Goal: Task Accomplishment & Management: Complete application form

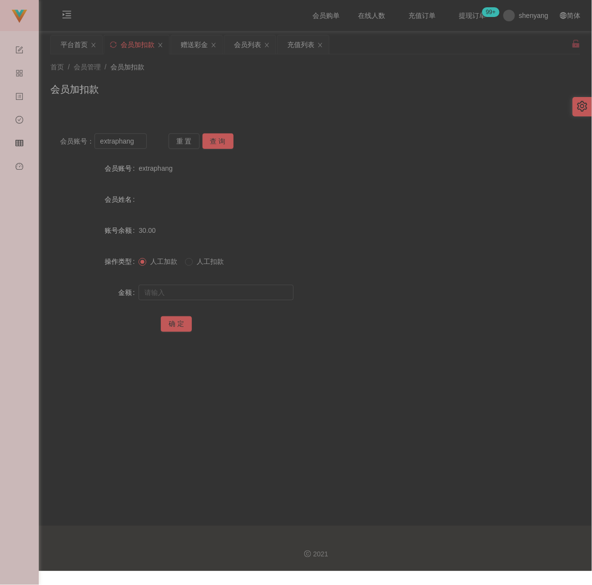
click at [438, 88] on div "会员加扣款" at bounding box center [315, 93] width 530 height 22
click at [259, 99] on div "会员加扣款" at bounding box center [315, 93] width 530 height 22
click at [134, 143] on input "extraphang" at bounding box center [121, 141] width 52 height 16
paste input "zzz191918"
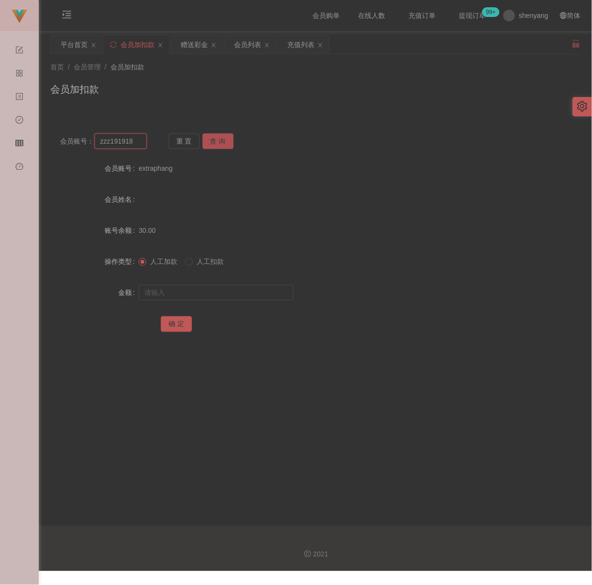
type input "zzz191918"
click at [214, 140] on button "查 询" at bounding box center [218, 141] width 31 height 16
click at [197, 293] on input "text" at bounding box center [216, 293] width 155 height 16
type input "100"
click at [179, 323] on button "确 定" at bounding box center [176, 324] width 31 height 16
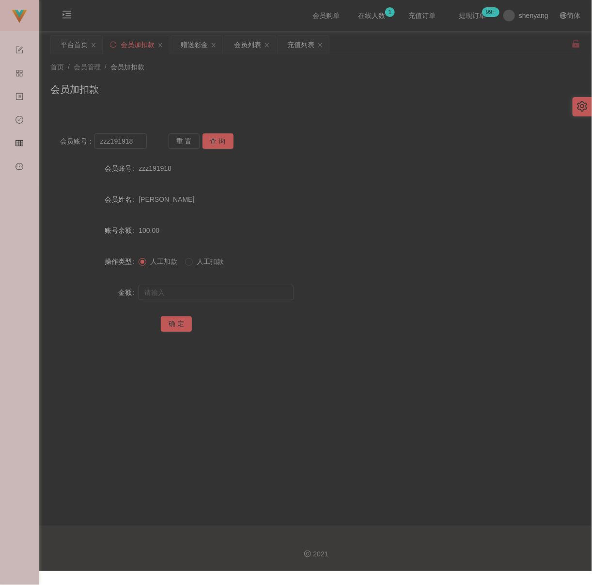
drag, startPoint x: 325, startPoint y: 97, endPoint x: 307, endPoint y: 99, distance: 18.0
click at [325, 97] on div "会员加扣款" at bounding box center [315, 93] width 530 height 22
click at [137, 140] on input "zzz191918" at bounding box center [121, 141] width 52 height 16
paste input "0168106035"
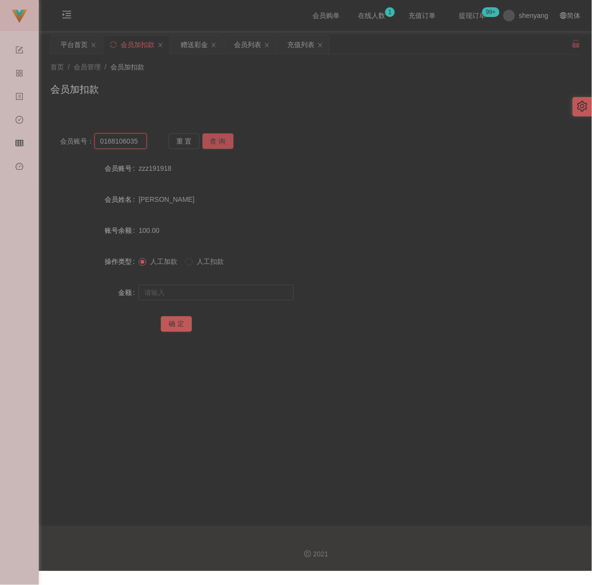
type input "0168106035"
click at [220, 143] on button "查 询" at bounding box center [218, 141] width 31 height 16
click at [216, 297] on input "text" at bounding box center [216, 293] width 155 height 16
click at [281, 296] on input "text" at bounding box center [216, 293] width 155 height 16
paste input "6000"
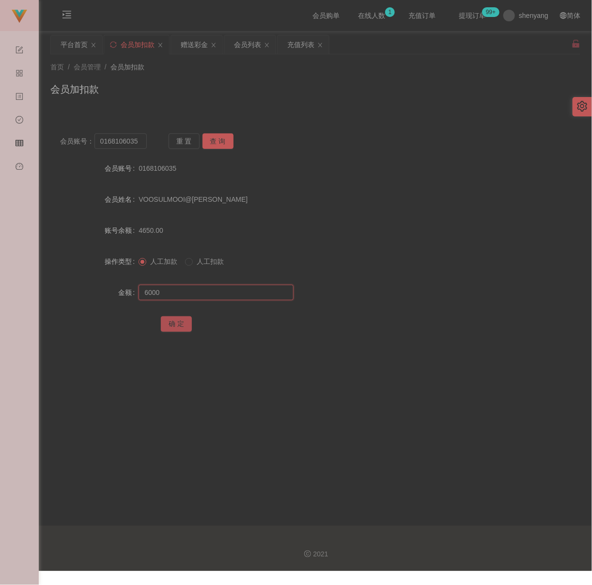
type input "6000"
click at [182, 320] on button "确 定" at bounding box center [176, 324] width 31 height 16
click at [265, 89] on div "会员加扣款" at bounding box center [315, 93] width 530 height 22
click at [138, 144] on input "0168106035" at bounding box center [121, 141] width 52 height 16
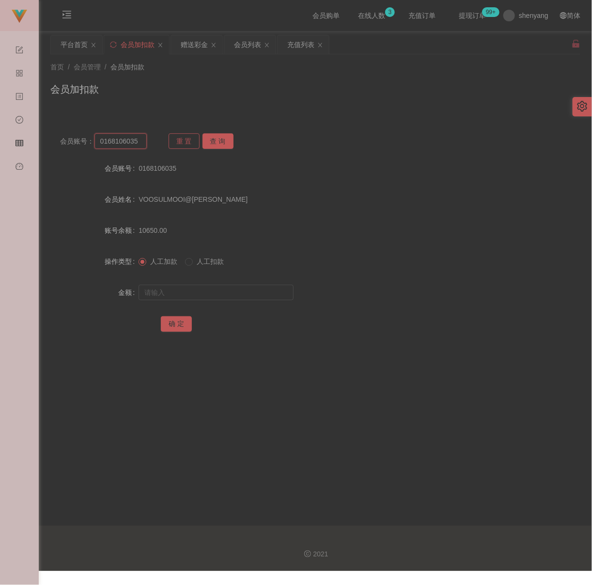
paste input "WW123"
type input "WW123"
click at [217, 137] on button "查 询" at bounding box center [218, 141] width 31 height 16
click at [222, 291] on input "text" at bounding box center [216, 293] width 155 height 16
type input "500"
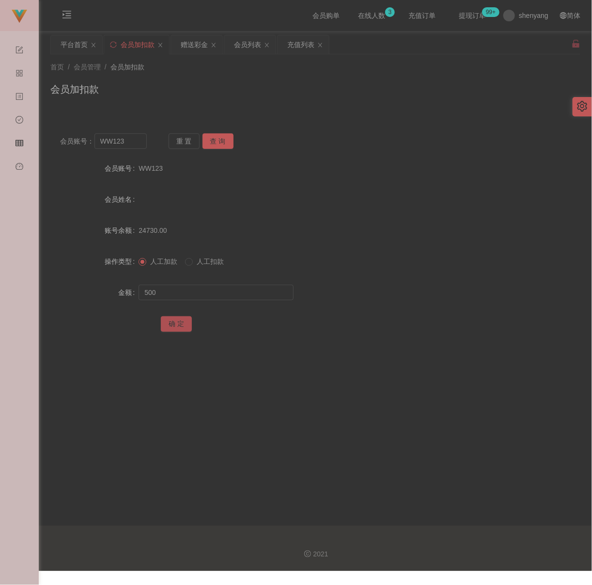
click at [176, 321] on button "确 定" at bounding box center [176, 324] width 31 height 16
click at [131, 142] on input "WW123" at bounding box center [121, 141] width 52 height 16
paste input "saorinetzz"
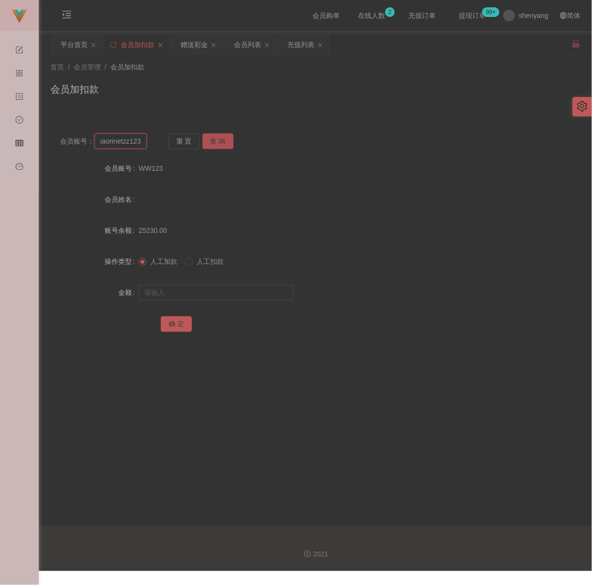
type input "saorinetzz123"
click at [223, 142] on button "查 询" at bounding box center [218, 141] width 31 height 16
click at [205, 293] on input "text" at bounding box center [216, 293] width 155 height 16
type input "500"
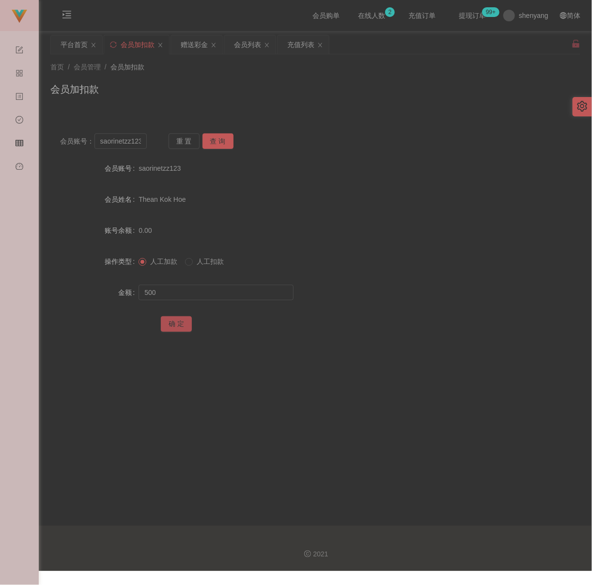
drag, startPoint x: 165, startPoint y: 325, endPoint x: 189, endPoint y: 322, distance: 24.4
click at [166, 325] on button "确 定" at bounding box center [176, 324] width 31 height 16
click at [133, 143] on input "saorinetzz123" at bounding box center [121, 141] width 52 height 16
paste input "qq"
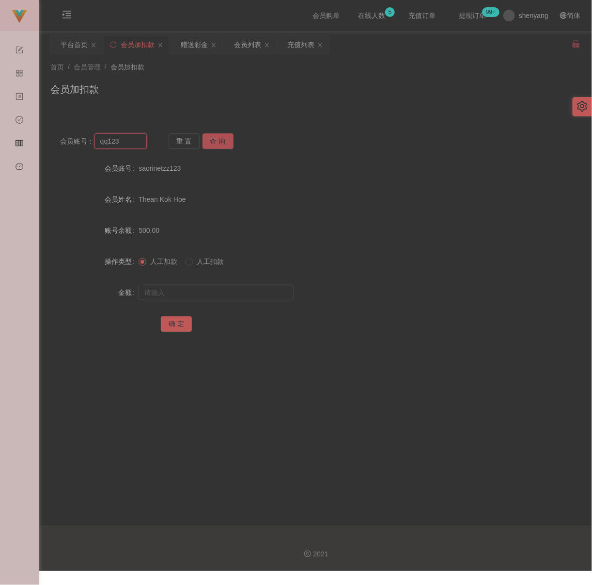
type input "qq123"
click at [211, 137] on button "查 询" at bounding box center [218, 141] width 31 height 16
click at [185, 294] on input "text" at bounding box center [216, 293] width 155 height 16
type input "500"
click at [182, 319] on button "确 定" at bounding box center [176, 324] width 31 height 16
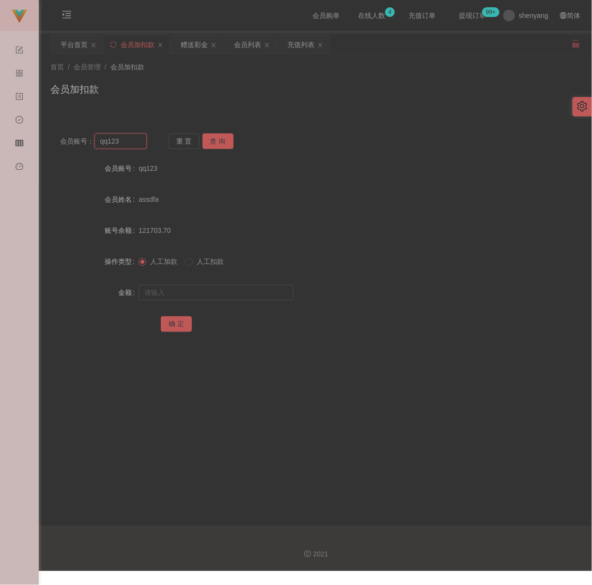
click at [125, 143] on input "qq123" at bounding box center [121, 141] width 52 height 16
click at [124, 142] on input "qq123" at bounding box center [121, 141] width 52 height 16
paste input "WW"
type input "WW123"
click at [213, 137] on button "查 询" at bounding box center [218, 141] width 31 height 16
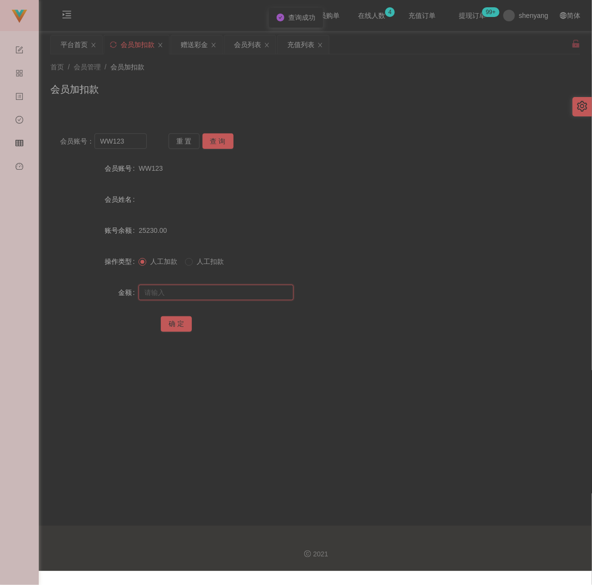
click at [202, 293] on input "text" at bounding box center [216, 293] width 155 height 16
type input "500"
click at [183, 320] on button "确 定" at bounding box center [176, 324] width 31 height 16
click at [128, 143] on input "WW123" at bounding box center [121, 141] width 52 height 16
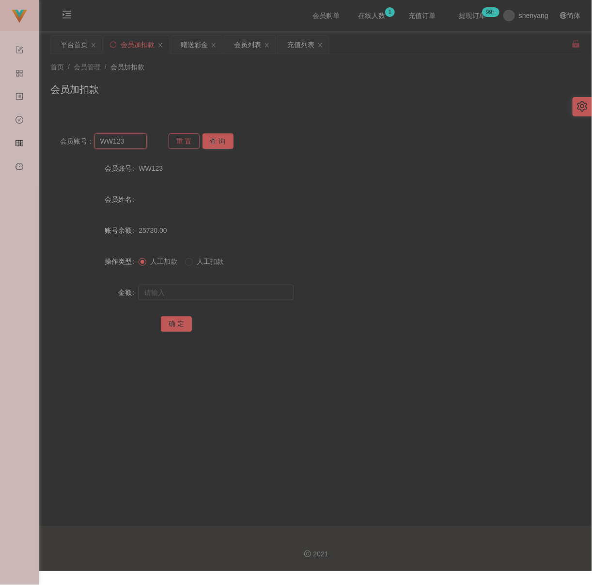
paste input "0166415368"
type input "0166415368"
click at [217, 137] on button "查 询" at bounding box center [218, 141] width 31 height 16
click at [206, 291] on input "text" at bounding box center [216, 293] width 155 height 16
click at [246, 288] on input "text" at bounding box center [216, 293] width 155 height 16
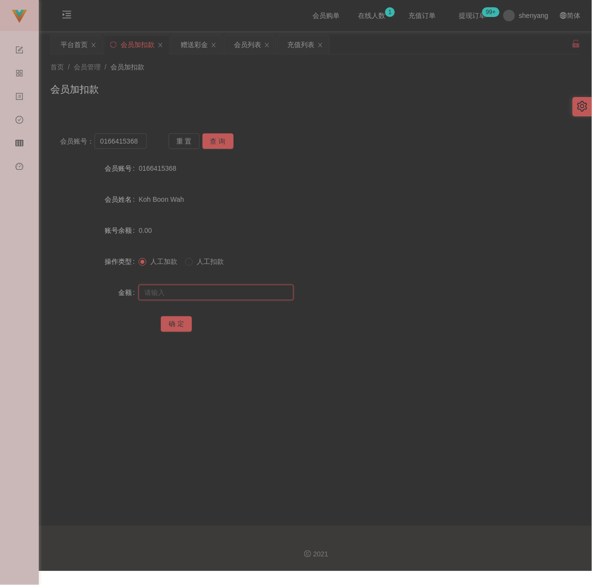
paste input "500"
type input "500"
click at [166, 325] on button "确 定" at bounding box center [176, 324] width 31 height 16
click at [355, 96] on div "会员加扣款" at bounding box center [315, 93] width 530 height 22
click at [139, 142] on input "0166415368" at bounding box center [121, 141] width 52 height 16
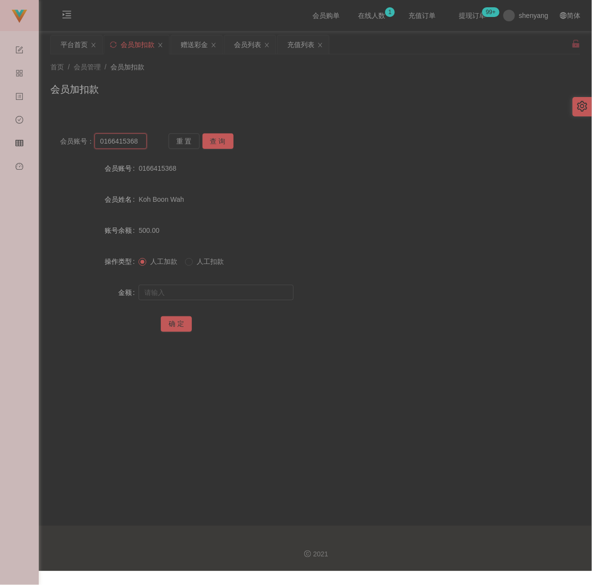
click at [139, 142] on input "0166415368" at bounding box center [121, 141] width 52 height 16
paste input "qq123"
type input "qq123"
drag, startPoint x: 211, startPoint y: 138, endPoint x: 208, endPoint y: 145, distance: 7.8
click at [211, 138] on button "查 询" at bounding box center [218, 141] width 31 height 16
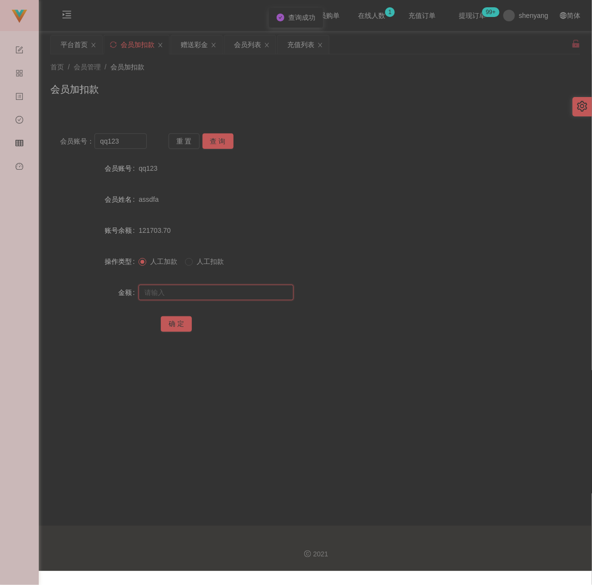
click at [209, 285] on input "text" at bounding box center [216, 293] width 155 height 16
type input "500"
click at [174, 323] on button "确 定" at bounding box center [176, 324] width 31 height 16
drag, startPoint x: 295, startPoint y: 70, endPoint x: 283, endPoint y: 77, distance: 14.5
click at [295, 70] on div "首页 / 会员管理 / 会员加扣款 /" at bounding box center [315, 67] width 530 height 10
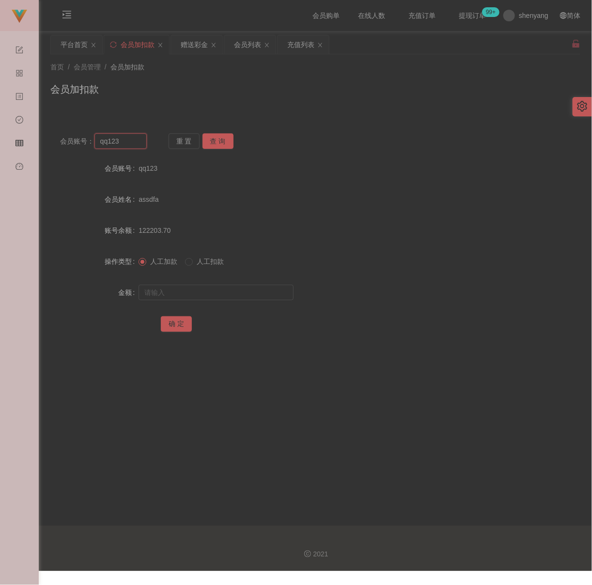
click at [134, 145] on input "qq123" at bounding box center [121, 141] width 52 height 16
paste input "0168843864"
type input "0168843864"
click at [226, 146] on button "查 询" at bounding box center [218, 141] width 31 height 16
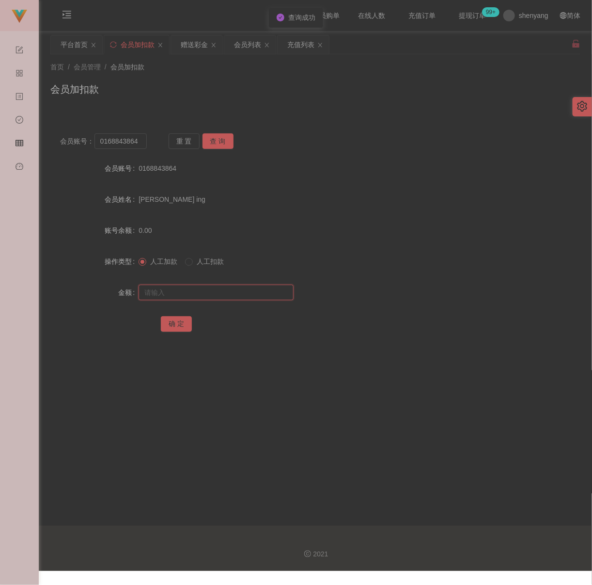
click at [192, 287] on input "text" at bounding box center [216, 293] width 155 height 16
type input "1200"
click at [183, 319] on button "确 定" at bounding box center [176, 324] width 31 height 16
click at [313, 105] on div "首页 / 会员管理 / 会员加扣款 / 会员加扣款" at bounding box center [316, 83] width 554 height 58
click at [142, 143] on input "0168843864" at bounding box center [121, 141] width 52 height 16
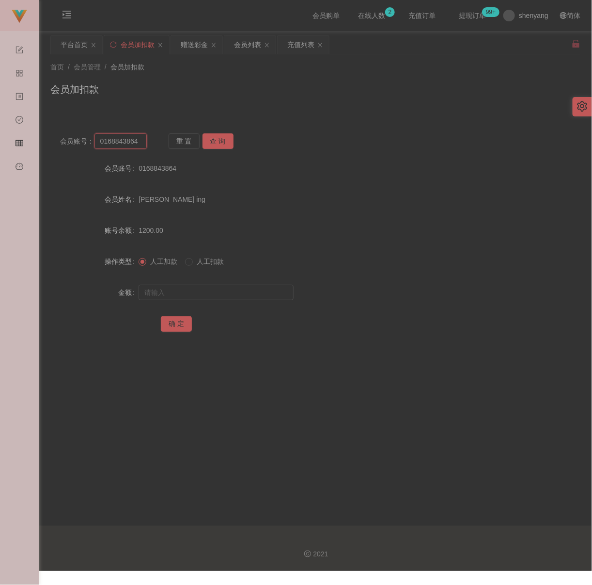
click at [142, 143] on input "0168843864" at bounding box center [121, 141] width 52 height 16
paste input "qq123"
type input "qq123"
click at [216, 144] on button "查 询" at bounding box center [218, 141] width 31 height 16
click at [211, 287] on input "text" at bounding box center [216, 293] width 155 height 16
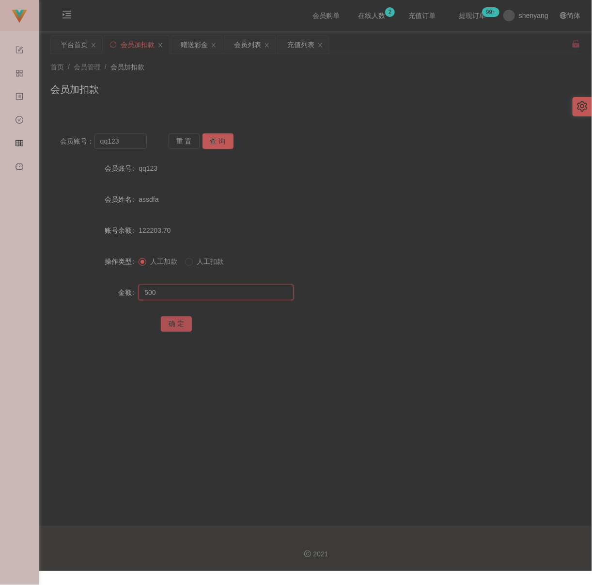
type input "500"
click at [174, 326] on button "确 定" at bounding box center [176, 324] width 31 height 16
click at [357, 117] on div "会员账号： qq123 重 置 查 询 会员账号 qq123 会员姓名 assdfa 账号余额 122703.70 操作类型 人工加款 人工扣款 金额 确 定" at bounding box center [315, 233] width 530 height 242
click at [129, 139] on input "qq123" at bounding box center [121, 141] width 52 height 16
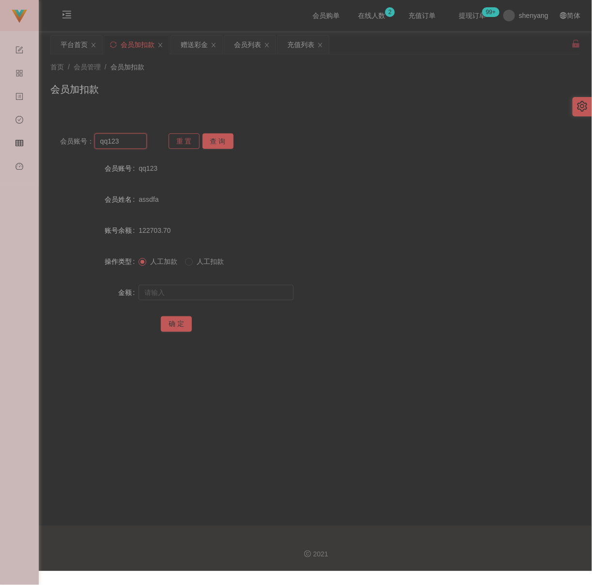
paste input "Sin8888"
type input "Sin8888"
click at [227, 134] on button "查 询" at bounding box center [218, 141] width 31 height 16
click at [201, 290] on input "text" at bounding box center [216, 293] width 155 height 16
type input "4000"
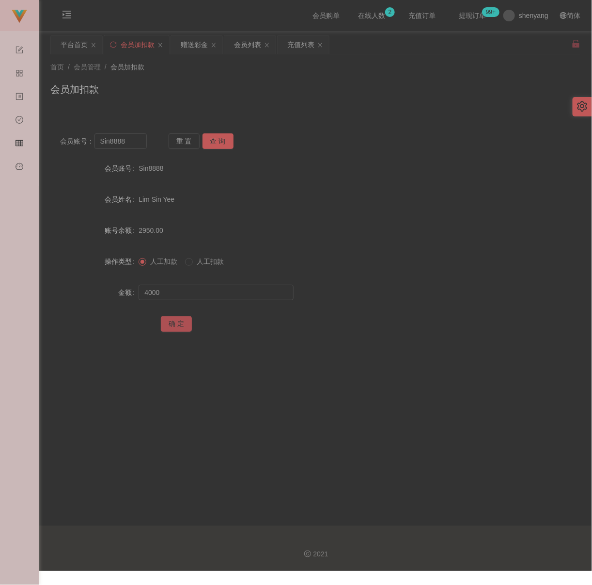
click at [162, 322] on button "确 定" at bounding box center [176, 324] width 31 height 16
click at [301, 94] on div "会员加扣款" at bounding box center [315, 93] width 530 height 22
click at [140, 141] on input "Sin8888" at bounding box center [121, 141] width 52 height 16
paste input "TINGHIONGCHI"
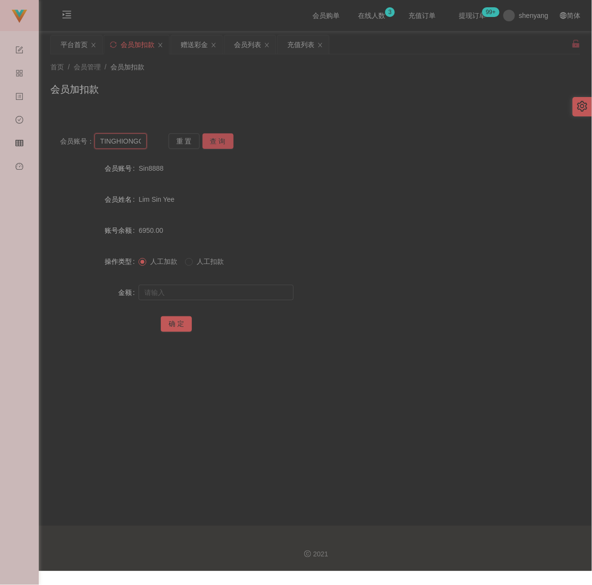
scroll to position [0, 8]
click at [206, 143] on button "查 询" at bounding box center [218, 141] width 31 height 16
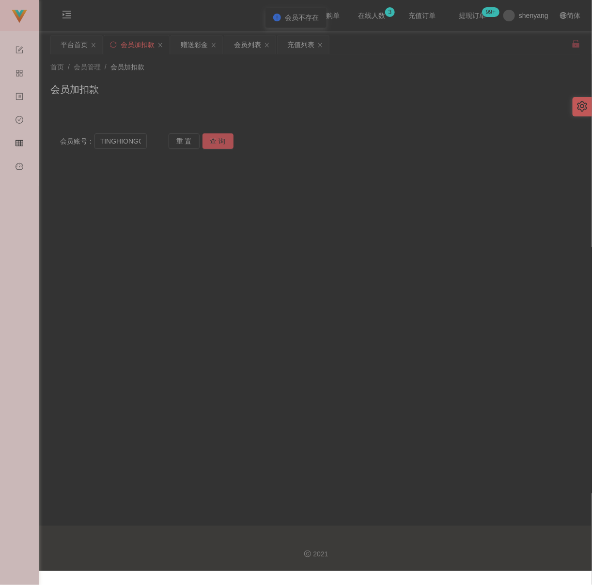
click at [218, 143] on button "查 询" at bounding box center [218, 141] width 31 height 16
click at [137, 142] on input "TINGHIONGCHI" at bounding box center [121, 141] width 52 height 16
paste input "HIONGCHIITING"
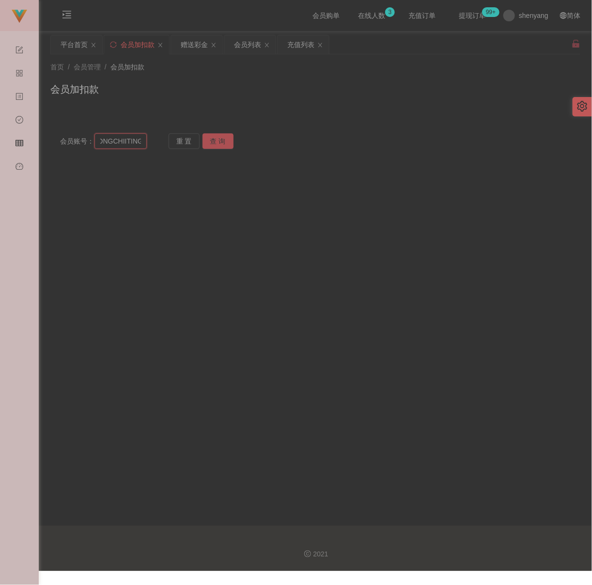
type input "HIONGCHIITING"
click at [225, 137] on button "查 询" at bounding box center [218, 141] width 31 height 16
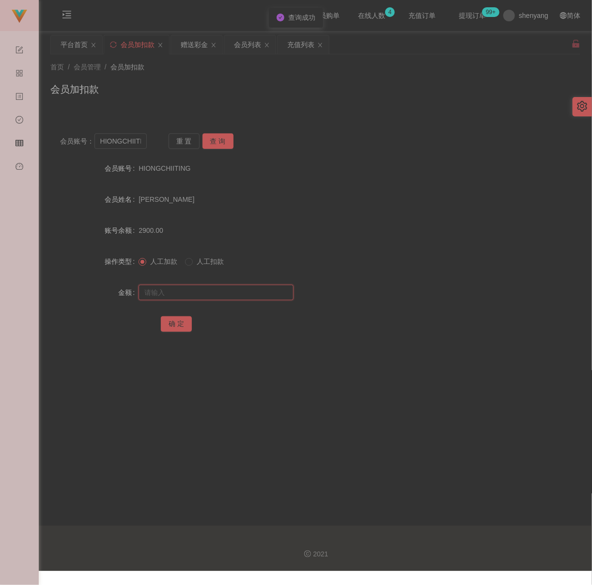
click at [172, 285] on input "text" at bounding box center [216, 293] width 155 height 16
type input "3000"
click at [165, 325] on button "确 定" at bounding box center [176, 324] width 31 height 16
click at [217, 82] on div "会员加扣款" at bounding box center [315, 93] width 530 height 22
click at [131, 140] on input "HIONGCHIITING" at bounding box center [121, 141] width 52 height 16
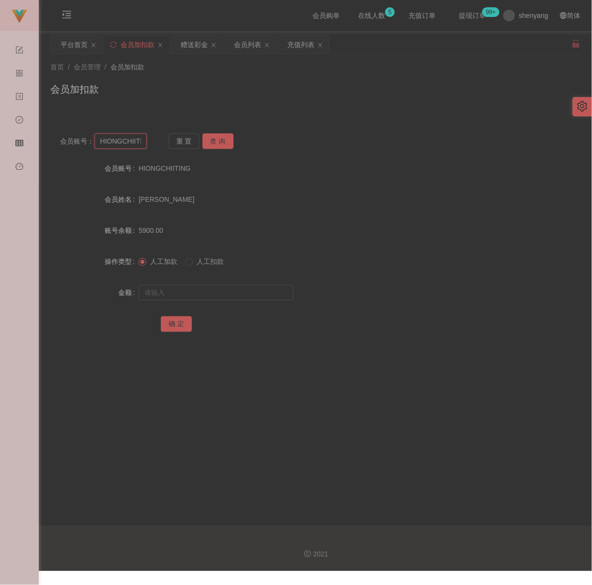
click at [131, 140] on input "HIONGCHIITING" at bounding box center [121, 141] width 52 height 16
paste input "jt0401"
type input "jt0401"
click at [224, 140] on button "查 询" at bounding box center [218, 141] width 31 height 16
click at [208, 294] on input "text" at bounding box center [216, 293] width 155 height 16
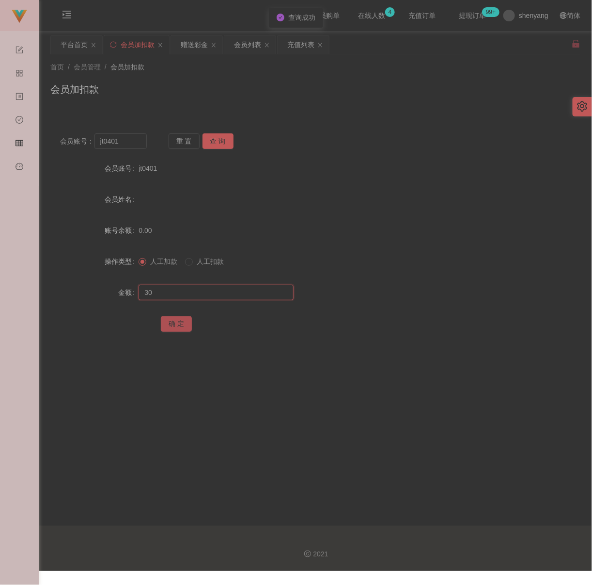
type input "30"
click at [187, 324] on button "确 定" at bounding box center [176, 324] width 31 height 16
click at [131, 142] on input "jt0401" at bounding box center [121, 141] width 52 height 16
paste input "12345678abcd"
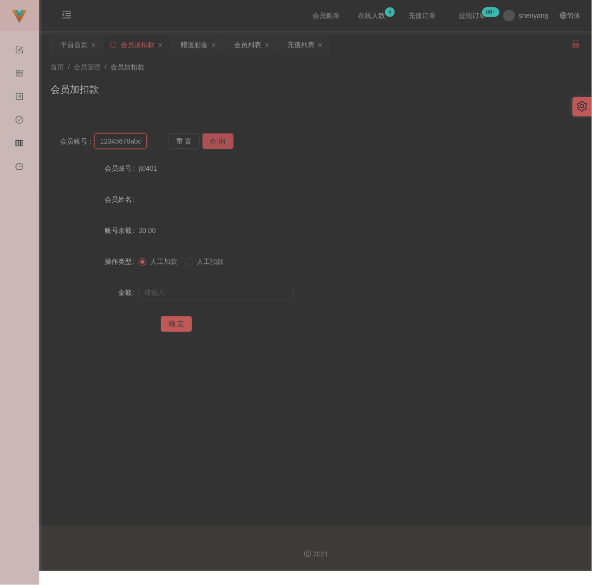
scroll to position [0, 4]
type input "12345678abcd"
drag, startPoint x: 215, startPoint y: 143, endPoint x: 215, endPoint y: 157, distance: 14.1
click at [215, 143] on button "查 询" at bounding box center [218, 141] width 31 height 16
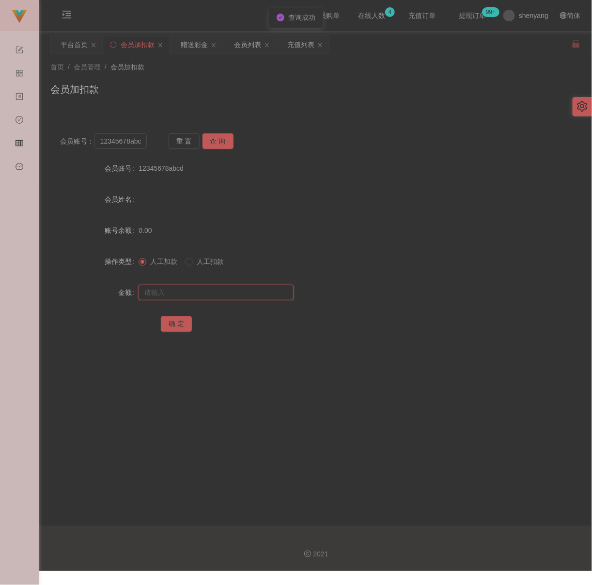
click at [211, 289] on input "text" at bounding box center [216, 293] width 155 height 16
type input "30"
drag, startPoint x: 173, startPoint y: 320, endPoint x: 185, endPoint y: 320, distance: 12.1
click at [173, 320] on button "确 定" at bounding box center [176, 324] width 31 height 16
click at [129, 140] on input "12345678abcd" at bounding box center [121, 141] width 52 height 16
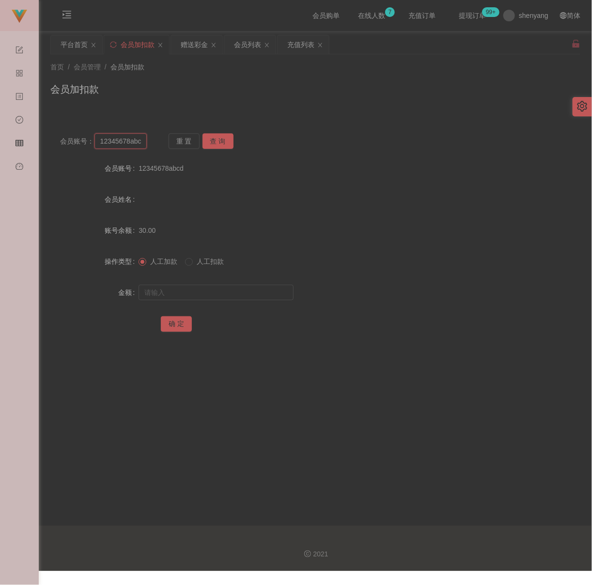
click at [129, 140] on input "12345678abcd" at bounding box center [121, 141] width 52 height 16
paste input "yongjunheung"
type input "yongjunheung"
click at [214, 137] on button "查 询" at bounding box center [218, 141] width 31 height 16
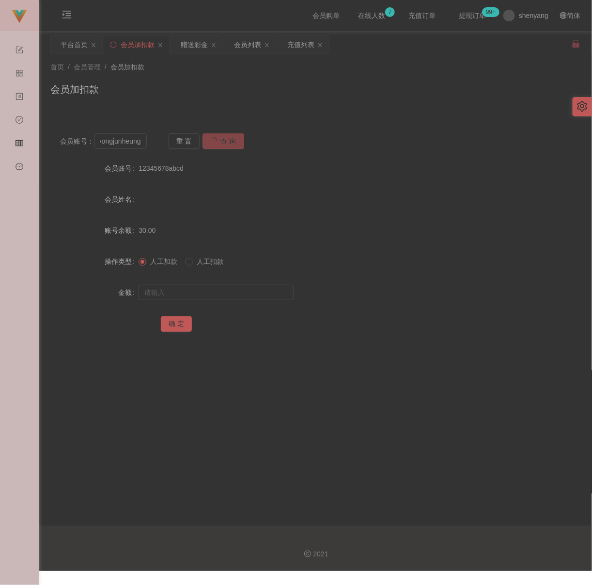
scroll to position [0, 0]
click at [196, 285] on input "text" at bounding box center [216, 293] width 155 height 16
click at [254, 290] on input "text" at bounding box center [216, 293] width 155 height 16
paste input "30"
type input "30"
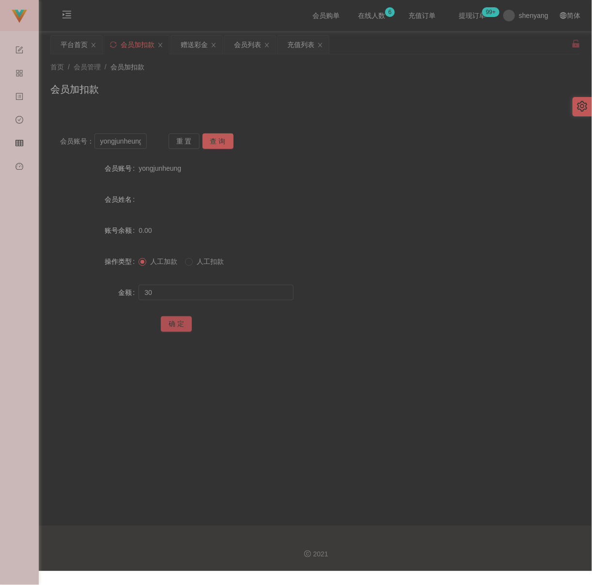
click at [184, 323] on button "确 定" at bounding box center [176, 324] width 31 height 16
click at [136, 140] on input "yongjunheung" at bounding box center [121, 141] width 52 height 16
paste input "Elvin9991"
type input "Elvin9991"
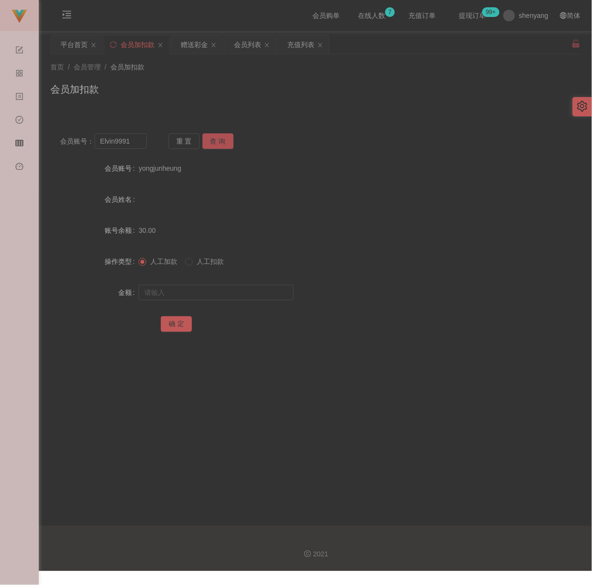
click at [217, 144] on button "查 询" at bounding box center [218, 141] width 31 height 16
click at [214, 288] on input "text" at bounding box center [216, 293] width 155 height 16
click at [217, 293] on input "text" at bounding box center [216, 293] width 155 height 16
paste input "30"
type input "30"
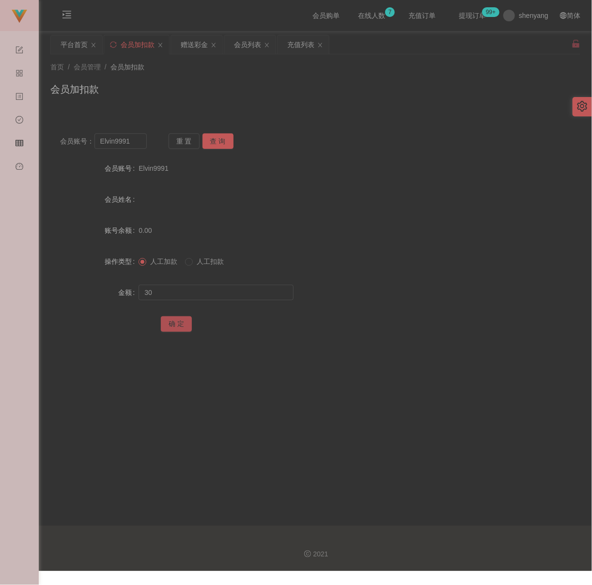
drag, startPoint x: 164, startPoint y: 326, endPoint x: 179, endPoint y: 326, distance: 14.5
click at [164, 326] on button "确 定" at bounding box center [176, 324] width 31 height 16
click at [132, 146] on input "Elvin9991" at bounding box center [121, 141] width 52 height 16
paste input "Ace6366"
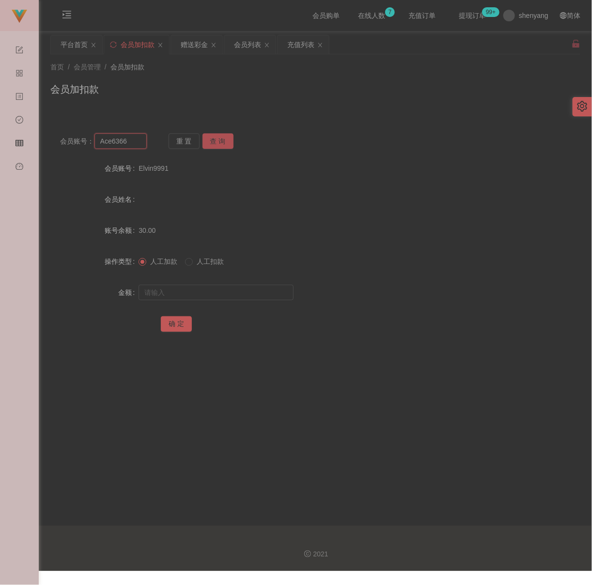
type input "Ace6366"
click at [215, 140] on button "查 询" at bounding box center [218, 141] width 31 height 16
click at [213, 294] on input "text" at bounding box center [216, 293] width 155 height 16
type input "30"
click at [181, 320] on button "确 定" at bounding box center [176, 324] width 31 height 16
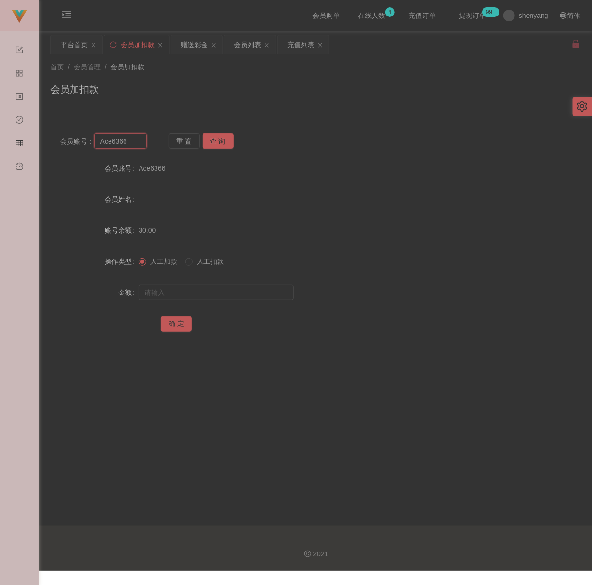
click at [136, 143] on input "Ace6366" at bounding box center [121, 141] width 52 height 16
paste input "Chloe88"
type input "Chloe88"
click at [211, 141] on button "查 询" at bounding box center [218, 141] width 31 height 16
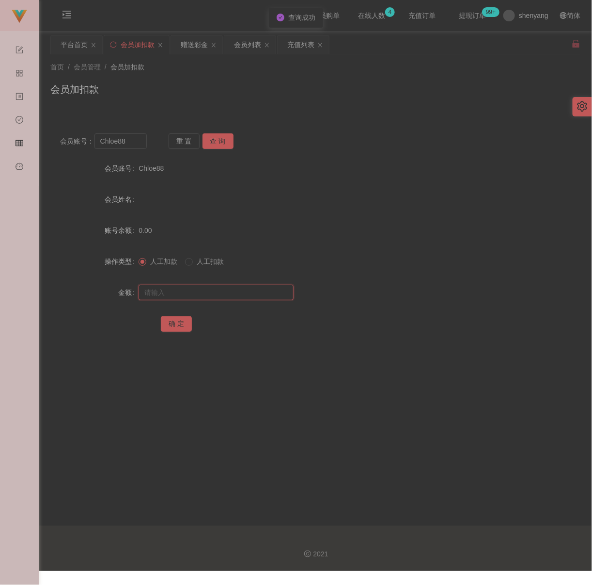
click at [215, 291] on input "text" at bounding box center [216, 293] width 155 height 16
drag, startPoint x: 272, startPoint y: 291, endPoint x: 266, endPoint y: 292, distance: 5.9
click at [272, 291] on input "text" at bounding box center [216, 293] width 155 height 16
paste input "30"
type input "30"
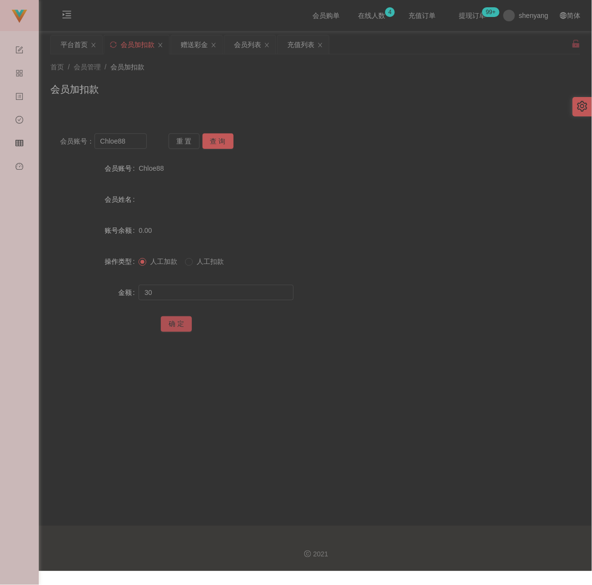
click at [179, 325] on button "确 定" at bounding box center [176, 324] width 31 height 16
click at [136, 144] on input "Chloe88" at bounding box center [121, 141] width 52 height 16
paste input "WW123"
type input "WW123"
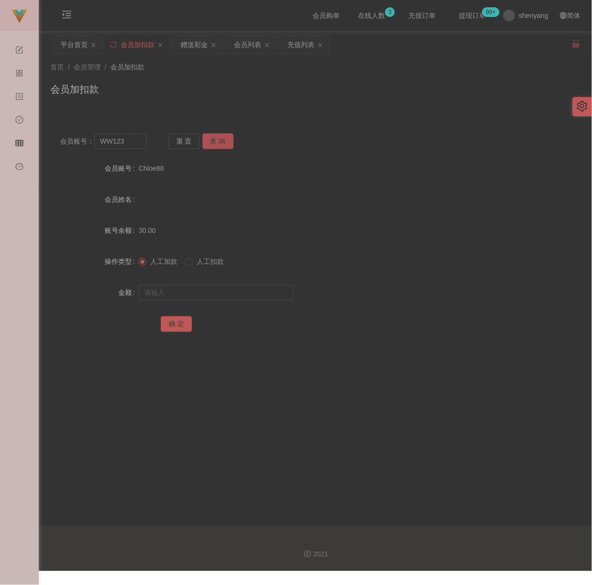
click at [222, 146] on button "查 询" at bounding box center [218, 141] width 31 height 16
click at [215, 290] on input "text" at bounding box center [216, 293] width 155 height 16
click at [191, 291] on input "text" at bounding box center [216, 293] width 155 height 16
paste input "30"
type input "30"
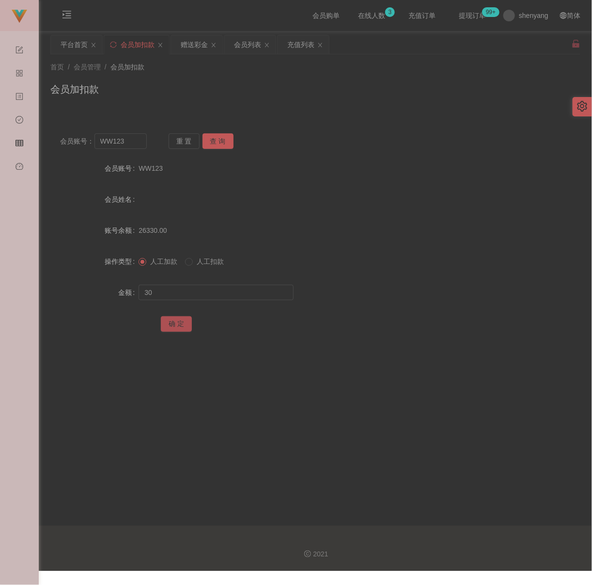
drag, startPoint x: 174, startPoint y: 323, endPoint x: 190, endPoint y: 325, distance: 16.1
click at [174, 323] on button "确 定" at bounding box center [176, 324] width 31 height 16
click at [129, 144] on input "WW123" at bounding box center [121, 141] width 52 height 16
paste input "jessie1221"
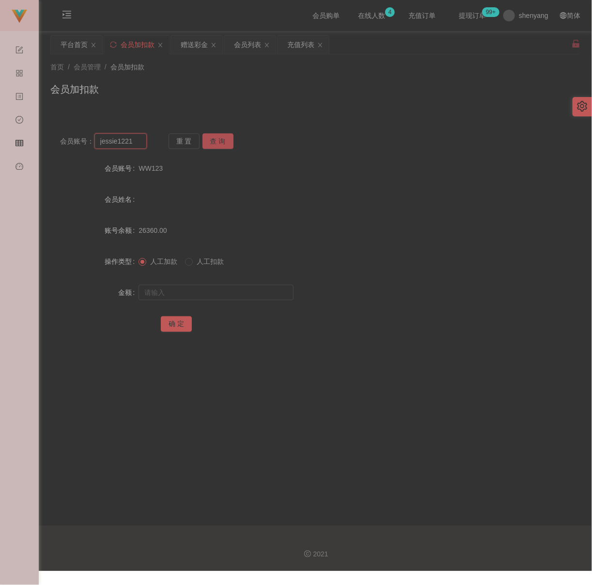
type input "jessie1221"
click at [209, 140] on button "查 询" at bounding box center [218, 141] width 31 height 16
drag, startPoint x: 192, startPoint y: 285, endPoint x: 203, endPoint y: 289, distance: 11.3
click at [192, 285] on input "text" at bounding box center [216, 293] width 155 height 16
drag, startPoint x: 244, startPoint y: 294, endPoint x: 238, endPoint y: 295, distance: 6.0
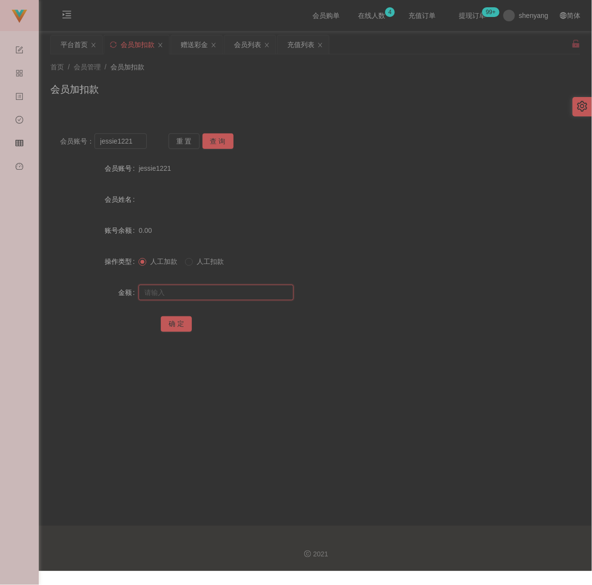
click at [244, 294] on input "text" at bounding box center [216, 293] width 155 height 16
paste input "30"
type input "30"
click at [172, 321] on button "确 定" at bounding box center [176, 324] width 31 height 16
click at [138, 139] on input "jessie1221" at bounding box center [121, 141] width 52 height 16
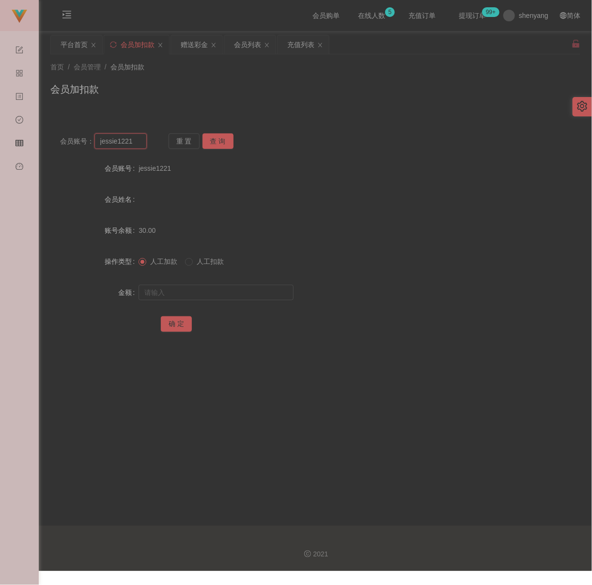
click at [138, 138] on input "jessie1221" at bounding box center [121, 141] width 52 height 16
paste input "Thian"
type input "Thian"
drag, startPoint x: 218, startPoint y: 136, endPoint x: 218, endPoint y: 144, distance: 8.7
click at [218, 136] on button "查 询" at bounding box center [218, 141] width 31 height 16
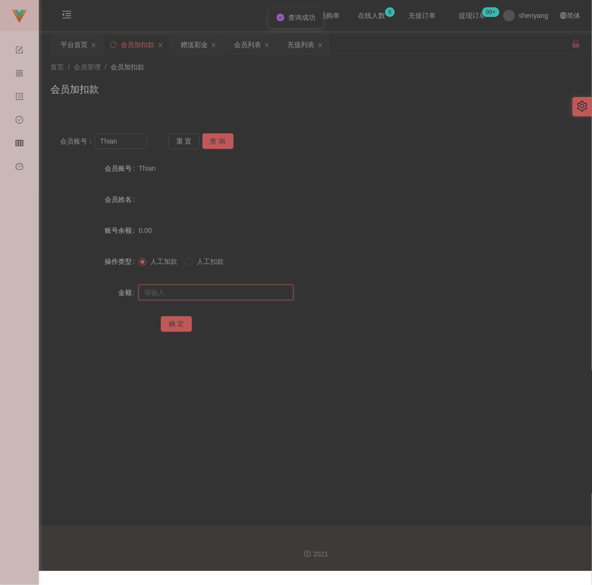
click at [214, 285] on input "text" at bounding box center [216, 293] width 155 height 16
type input "30"
click at [179, 325] on button "确 定" at bounding box center [176, 324] width 31 height 16
click at [246, 83] on div "会员加扣款" at bounding box center [315, 93] width 530 height 22
click at [132, 139] on input "Thian" at bounding box center [121, 141] width 52 height 16
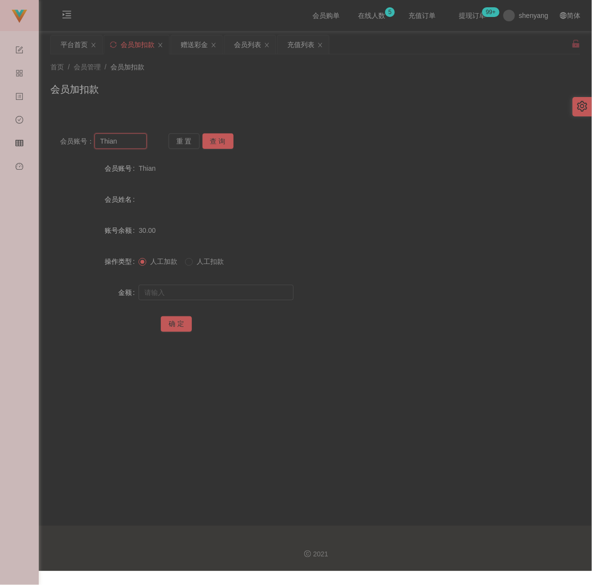
click at [132, 139] on input "Thian" at bounding box center [121, 141] width 52 height 16
paste input "leejunqi"
type input "leejunqi"
click at [211, 136] on button "查 询" at bounding box center [218, 141] width 31 height 16
click at [211, 293] on input "text" at bounding box center [216, 293] width 155 height 16
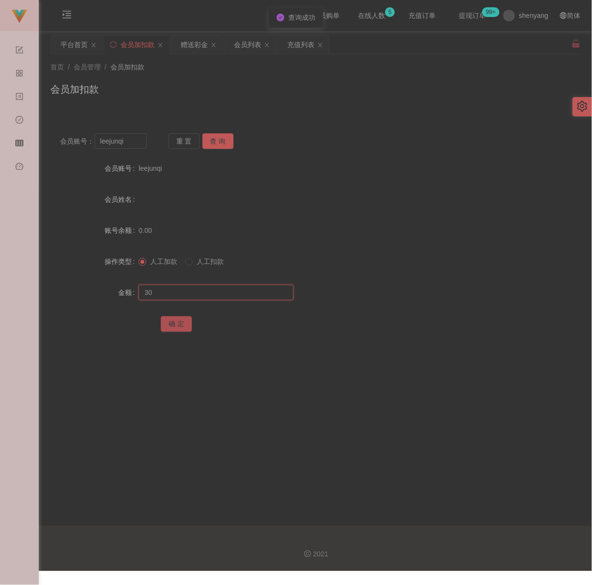
type input "30"
click at [169, 329] on button "确 定" at bounding box center [176, 324] width 31 height 16
click at [319, 96] on div "会员加扣款" at bounding box center [315, 93] width 530 height 22
click at [243, 45] on div "会员列表" at bounding box center [247, 44] width 27 height 18
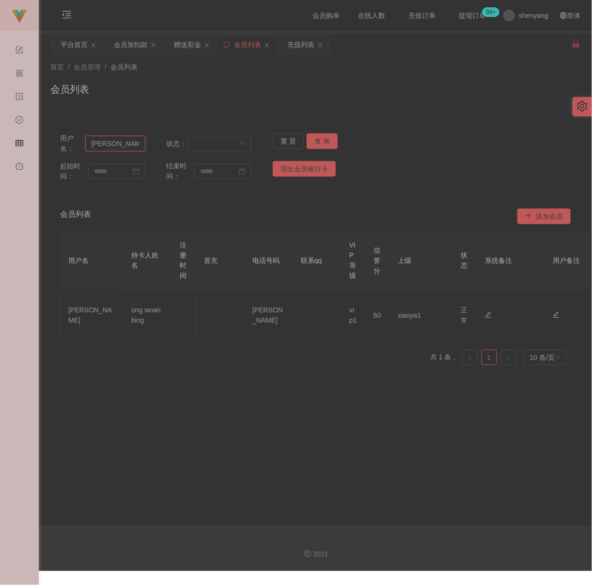
click at [126, 143] on input "[PERSON_NAME]" at bounding box center [115, 144] width 60 height 16
paste input "juihsiang93"
type input "juihsiang93"
drag, startPoint x: 318, startPoint y: 139, endPoint x: 374, endPoint y: 135, distance: 55.4
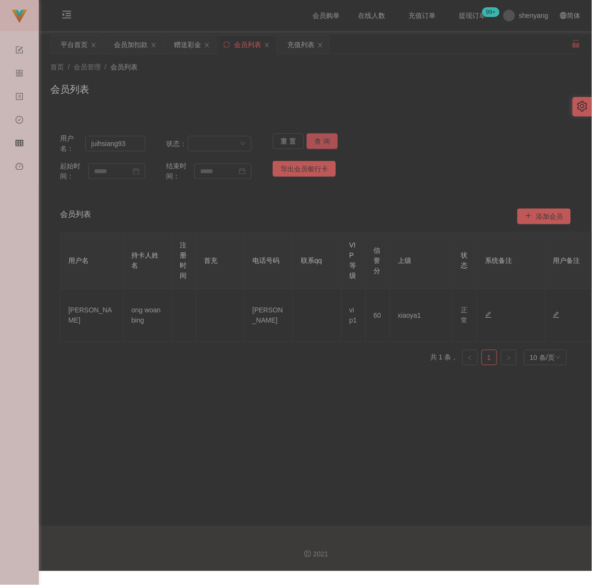
click at [320, 137] on button "查 询" at bounding box center [322, 141] width 31 height 16
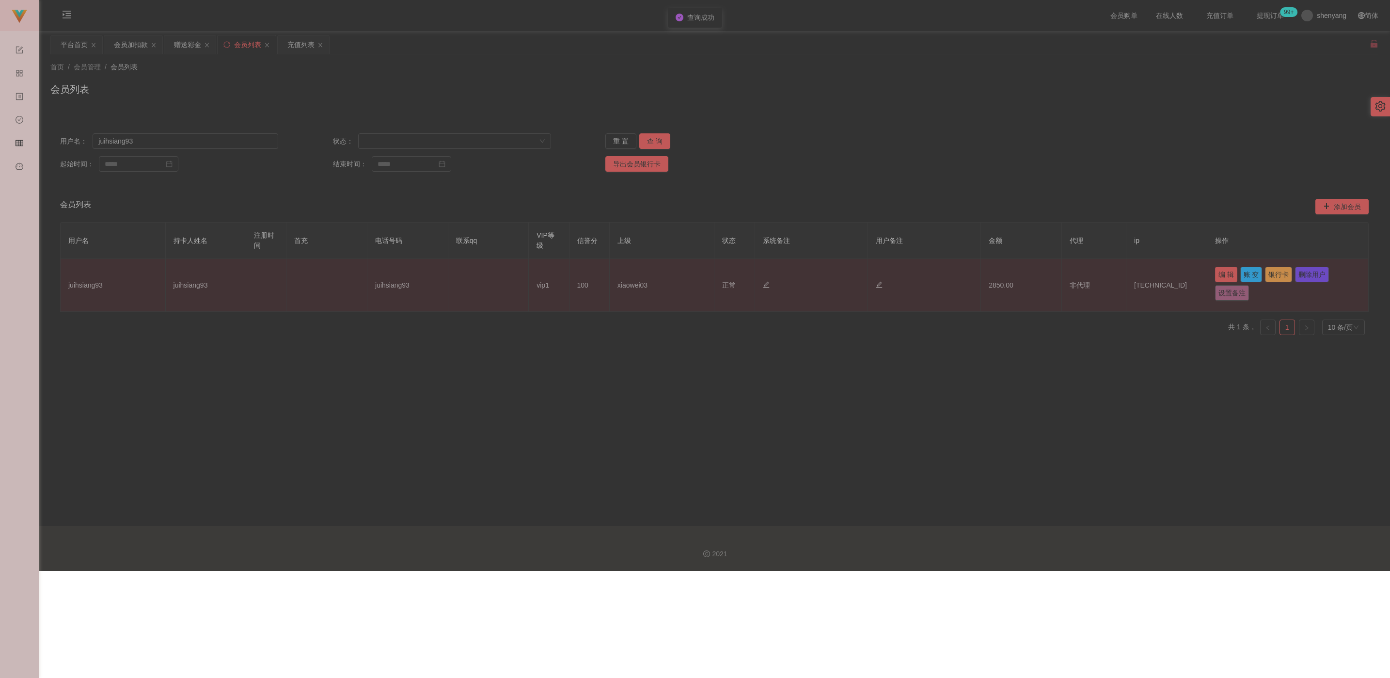
click at [592, 277] on button "编 辑" at bounding box center [1226, 275] width 22 height 16
type input "juihsiang93"
type input "100"
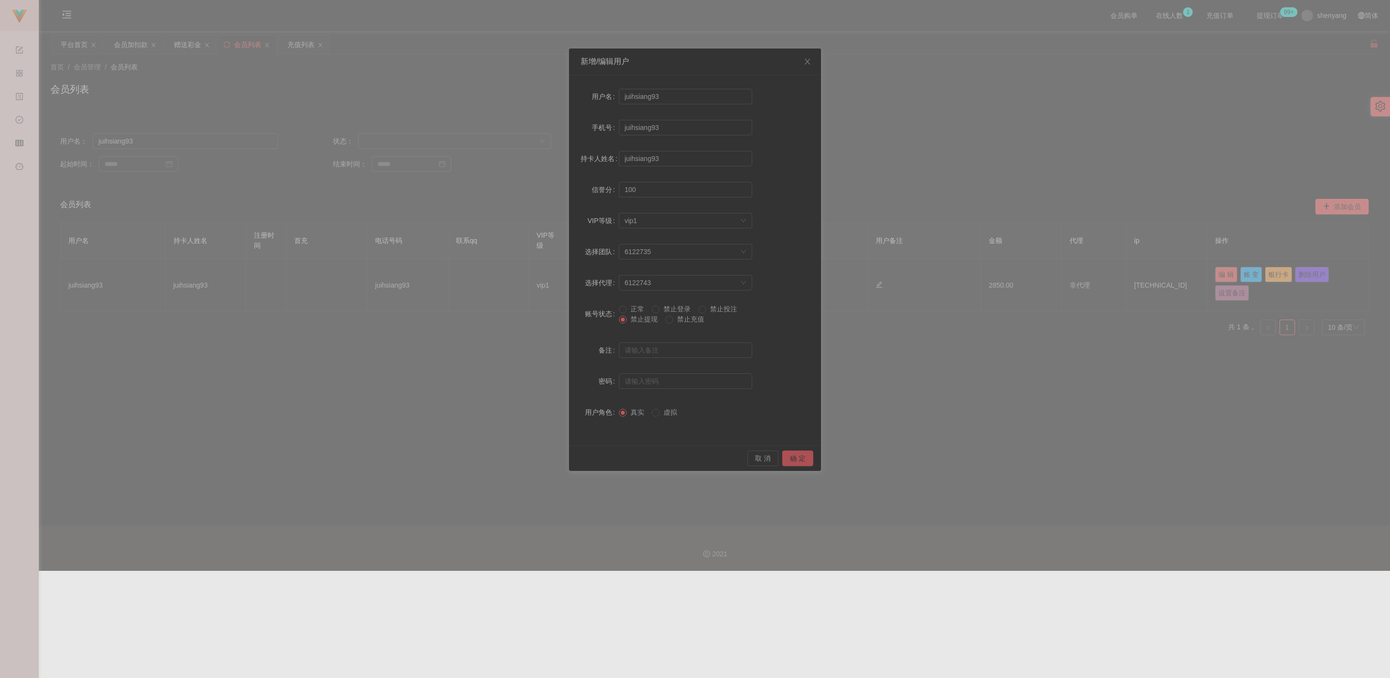
click at [592, 460] on button "确 定" at bounding box center [797, 458] width 31 height 16
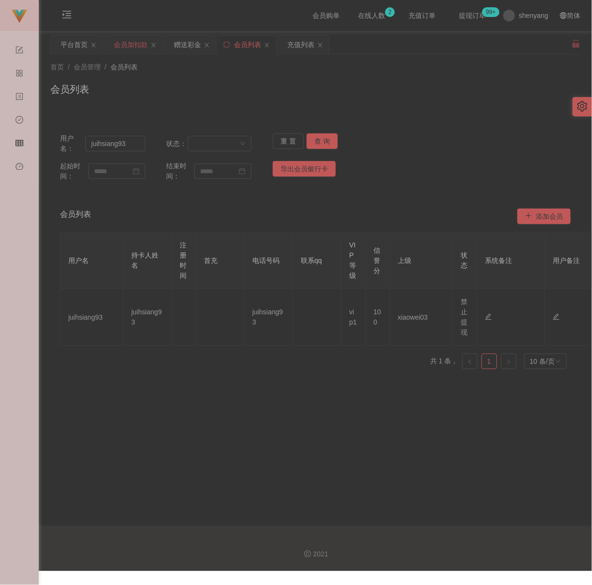
click at [126, 46] on div "会员加扣款" at bounding box center [131, 44] width 34 height 18
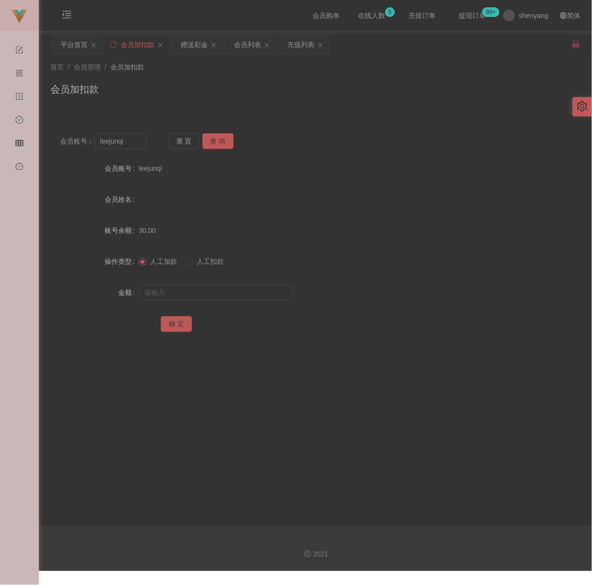
click at [370, 108] on div "首页 / 会员管理 / 会员加扣款 / 会员加扣款" at bounding box center [316, 83] width 554 height 58
click at [135, 140] on input "leejunqi" at bounding box center [121, 141] width 52 height 16
paste input "WW123"
type input "WW123"
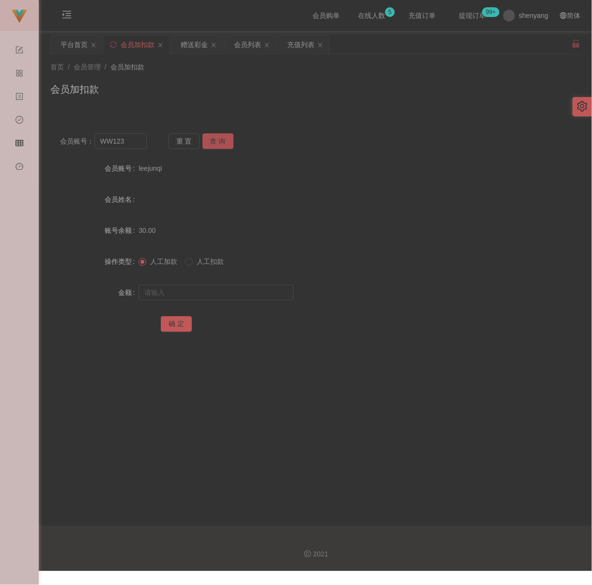
drag, startPoint x: 209, startPoint y: 139, endPoint x: 208, endPoint y: 150, distance: 11.2
click at [210, 139] on button "查 询" at bounding box center [218, 141] width 31 height 16
click at [208, 294] on input "text" at bounding box center [216, 293] width 155 height 16
type input "300"
click at [178, 326] on button "确 定" at bounding box center [176, 324] width 31 height 16
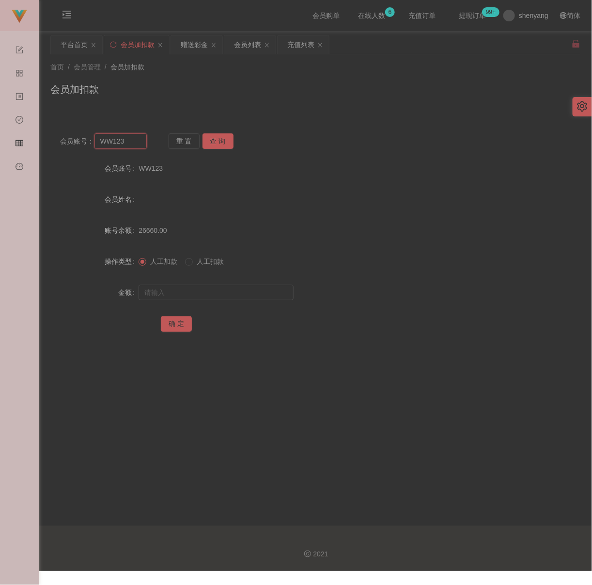
click at [131, 143] on input "WW123" at bounding box center [121, 141] width 52 height 16
paste input "jessie1221"
type input "jessie1221"
click at [217, 144] on button "查 询" at bounding box center [218, 141] width 31 height 16
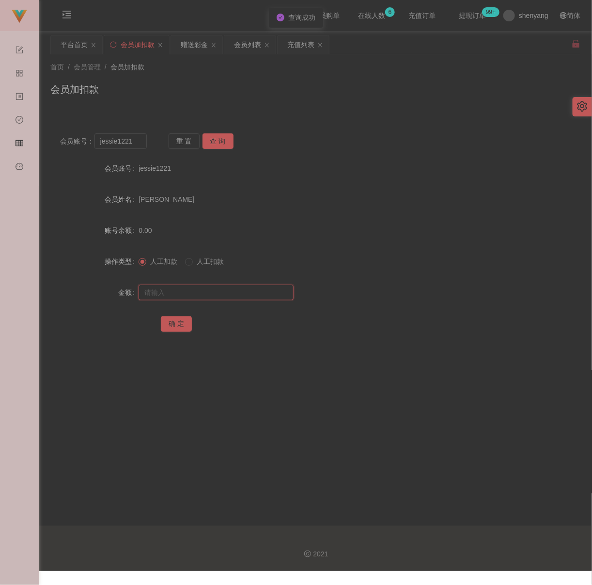
click at [217, 288] on input "text" at bounding box center [216, 293] width 155 height 16
type input "300"
click at [175, 319] on button "确 定" at bounding box center [176, 324] width 31 height 16
click at [138, 144] on input "jessie1221" at bounding box center [121, 141] width 52 height 16
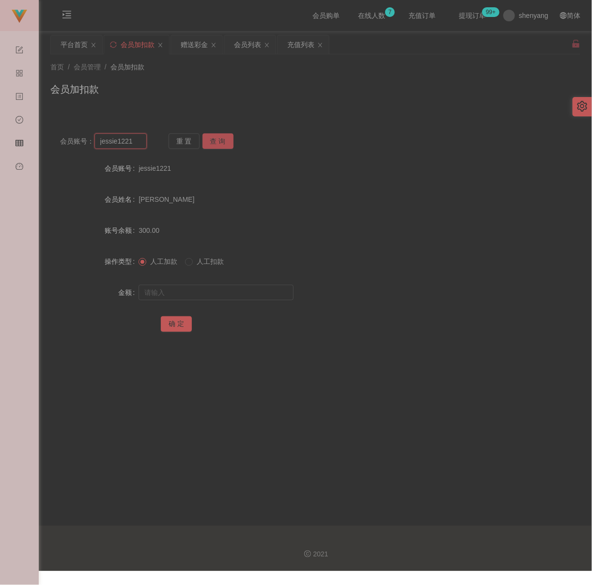
paste input "hong4658"
type input "hong4658"
click at [222, 140] on button "查 询" at bounding box center [218, 141] width 31 height 16
click at [235, 297] on input "text" at bounding box center [216, 293] width 155 height 16
click at [277, 294] on input "text" at bounding box center [216, 293] width 155 height 16
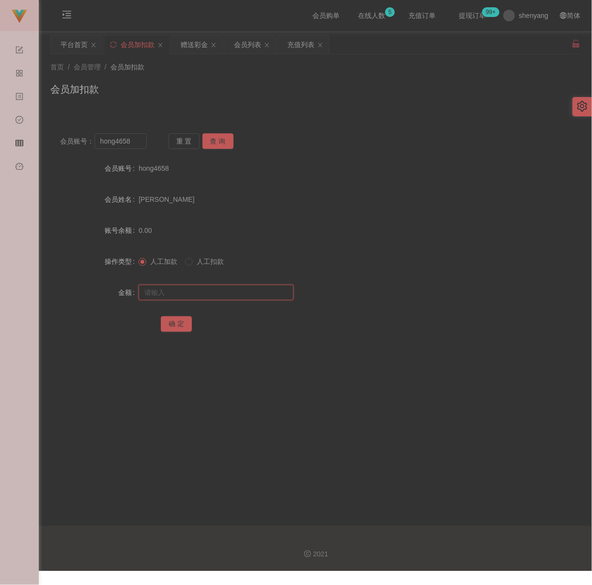
paste input "100"
type input "100"
click at [174, 319] on button "确 定" at bounding box center [176, 324] width 31 height 16
click at [138, 140] on input "hong4658" at bounding box center [121, 141] width 52 height 16
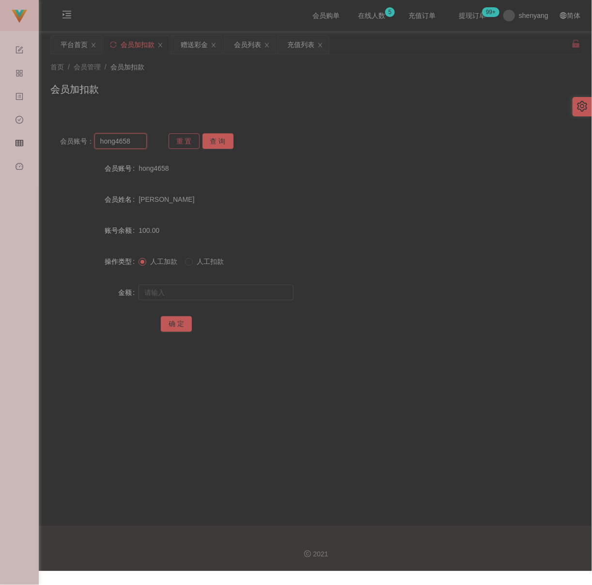
paste input "jt0401"
type input "jt0401"
drag, startPoint x: 217, startPoint y: 135, endPoint x: 217, endPoint y: 159, distance: 23.8
click at [217, 135] on button "查 询" at bounding box center [218, 141] width 31 height 16
click at [206, 292] on input "text" at bounding box center [216, 293] width 155 height 16
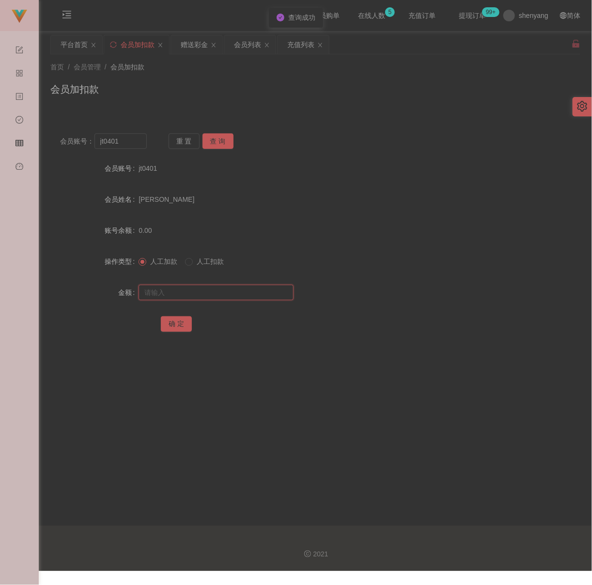
click at [256, 292] on input "text" at bounding box center [216, 293] width 155 height 16
paste input "200"
type input "200"
drag, startPoint x: 176, startPoint y: 320, endPoint x: 194, endPoint y: 323, distance: 17.7
click at [177, 320] on button "确 定" at bounding box center [176, 324] width 31 height 16
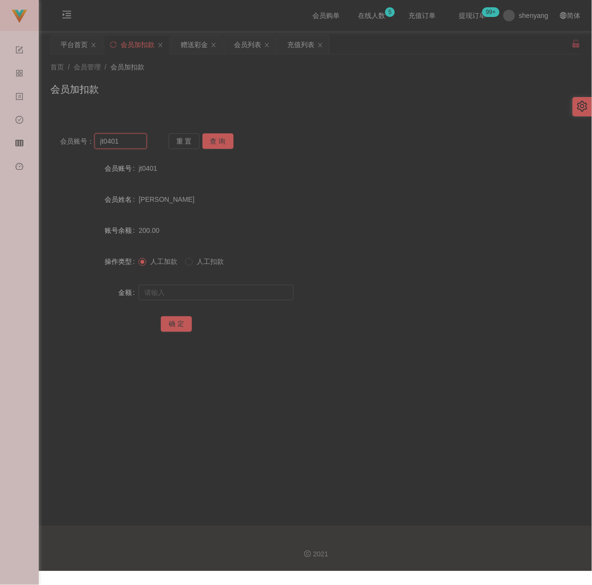
click at [122, 145] on input "jt0401" at bounding box center [121, 141] width 52 height 16
paste input "SS8909"
type input "SS8909"
click at [222, 140] on button "查 询" at bounding box center [218, 141] width 31 height 16
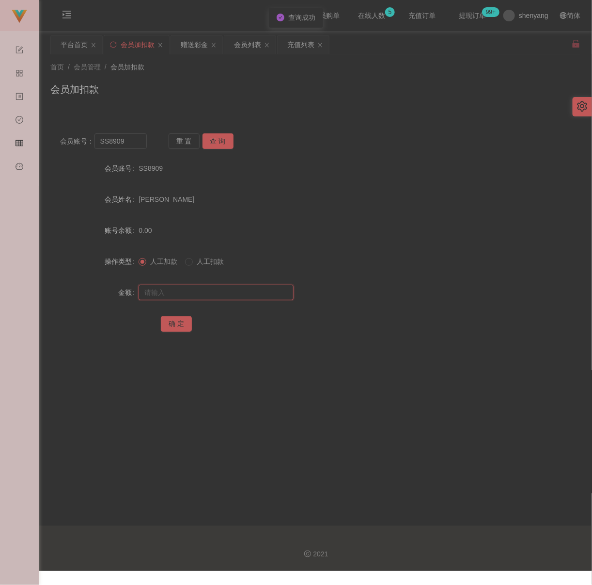
click at [214, 291] on input "text" at bounding box center [216, 293] width 155 height 16
click at [234, 294] on input "text" at bounding box center [216, 293] width 155 height 16
paste input "100"
type input "100"
drag, startPoint x: 178, startPoint y: 321, endPoint x: 185, endPoint y: 321, distance: 6.8
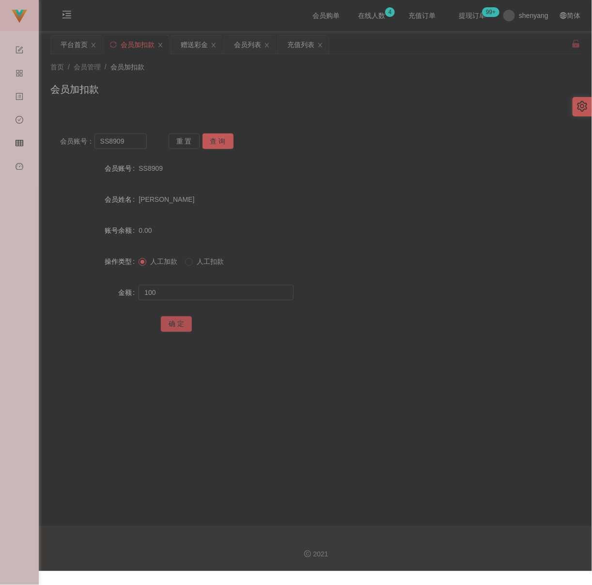
click at [178, 321] on button "确 定" at bounding box center [176, 324] width 31 height 16
click at [124, 142] on input "SS8909" at bounding box center [121, 141] width 52 height 16
paste input "Heong8897"
type input "Heong8897"
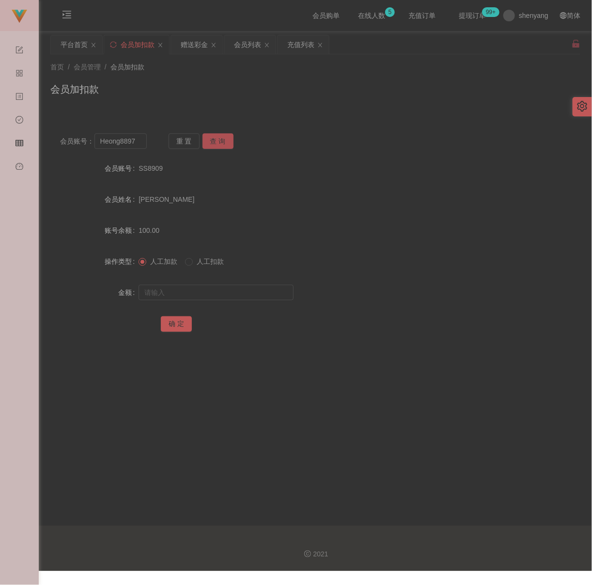
click at [217, 141] on button "查 询" at bounding box center [218, 141] width 31 height 16
click at [190, 291] on input "text" at bounding box center [216, 293] width 155 height 16
type input "100"
click at [174, 325] on button "确 定" at bounding box center [176, 324] width 31 height 16
click at [134, 144] on input "Heong8897" at bounding box center [121, 141] width 52 height 16
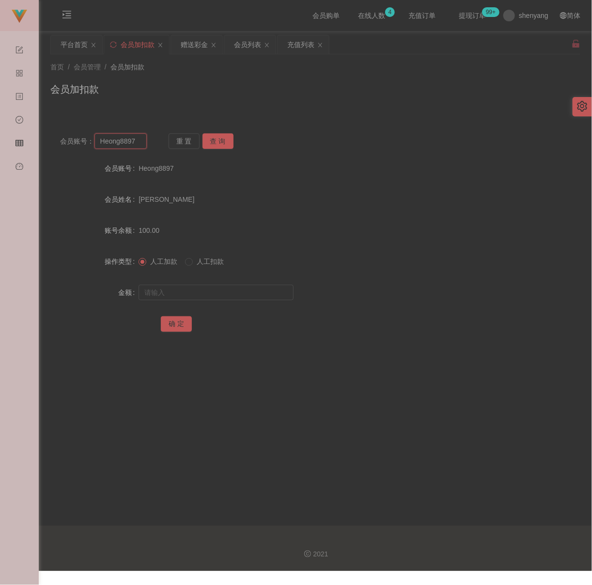
click at [134, 144] on input "Heong8897" at bounding box center [121, 141] width 52 height 16
paste input "Chloe88"
type input "Chloe88"
click at [212, 143] on button "查 询" at bounding box center [218, 141] width 31 height 16
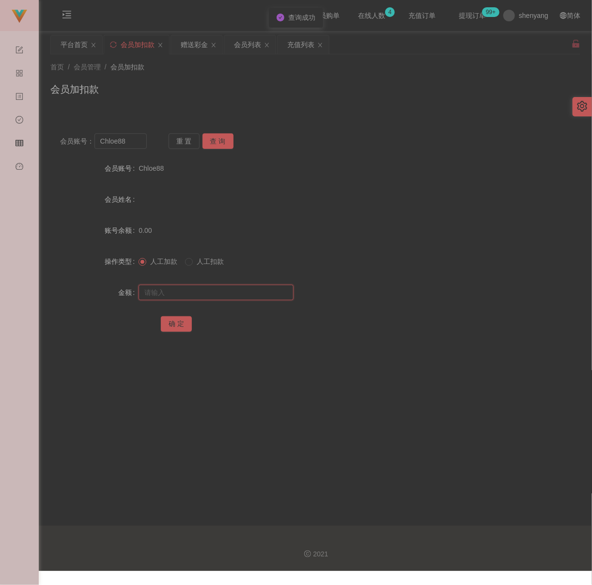
click at [190, 292] on input "text" at bounding box center [216, 293] width 155 height 16
drag, startPoint x: 259, startPoint y: 281, endPoint x: 255, endPoint y: 285, distance: 5.8
click at [259, 281] on form "会员账号 Chloe88 会员姓名 账号余额 0.00 操作类型 人工加款 人工扣款 金额 确 定" at bounding box center [315, 246] width 530 height 174
click at [252, 288] on input "text" at bounding box center [216, 293] width 155 height 16
paste input "100"
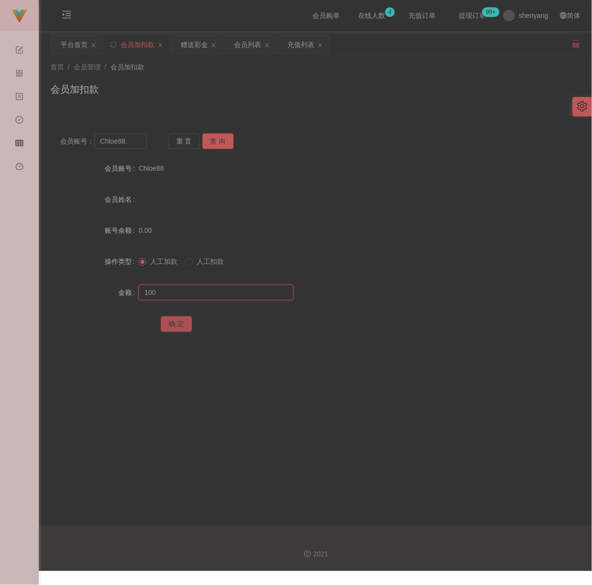
type input "100"
drag, startPoint x: 181, startPoint y: 320, endPoint x: 187, endPoint y: 320, distance: 5.8
click at [181, 320] on button "确 定" at bounding box center [176, 324] width 31 height 16
click at [138, 147] on input "Chloe88" at bounding box center [121, 141] width 52 height 16
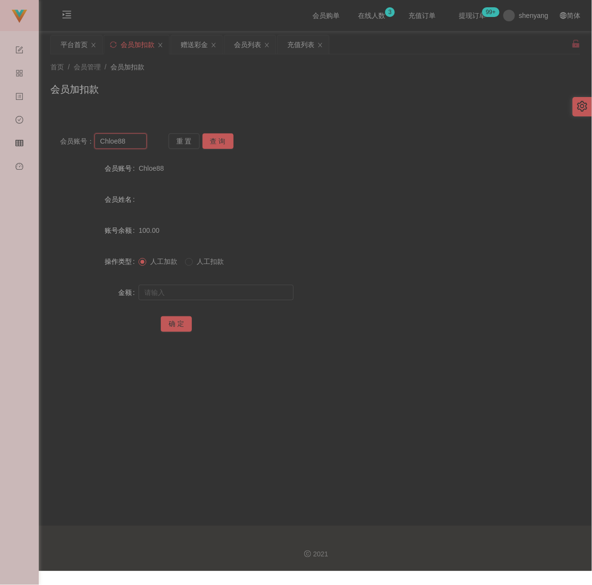
paste input "Davidvun"
type input "Davidvun"
click at [212, 143] on button "查 询" at bounding box center [218, 141] width 31 height 16
click at [183, 291] on input "text" at bounding box center [216, 293] width 155 height 16
click at [186, 285] on input "text" at bounding box center [216, 293] width 155 height 16
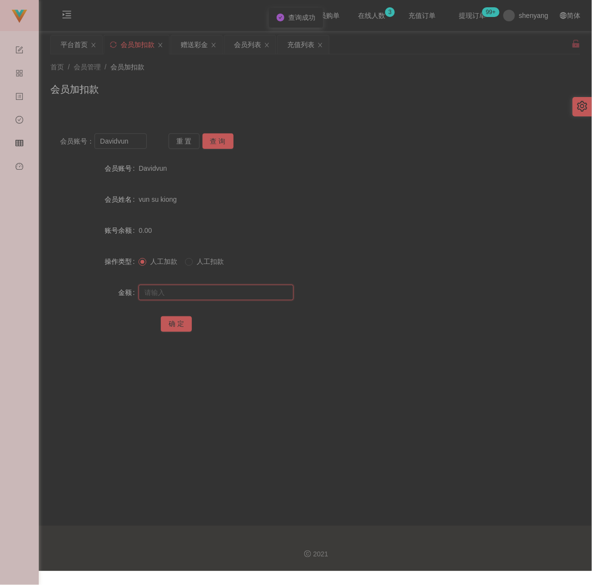
paste input "100"
type input "100"
drag, startPoint x: 174, startPoint y: 323, endPoint x: 182, endPoint y: 321, distance: 7.9
click at [174, 323] on button "确 定" at bounding box center [176, 324] width 31 height 16
click at [133, 143] on input "Davidvun" at bounding box center [121, 141] width 52 height 16
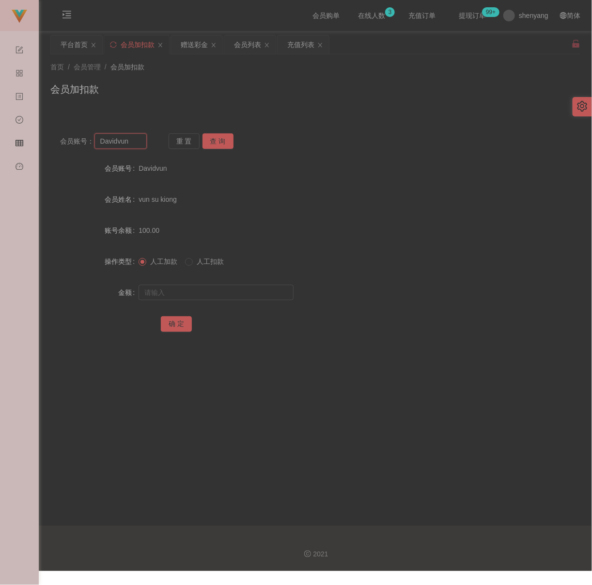
click at [133, 143] on input "Davidvun" at bounding box center [121, 141] width 52 height 16
paste input "leejunqi"
type input "leejunqi"
click at [212, 147] on button "查 询" at bounding box center [218, 141] width 31 height 16
drag, startPoint x: 195, startPoint y: 292, endPoint x: 215, endPoint y: 294, distance: 19.9
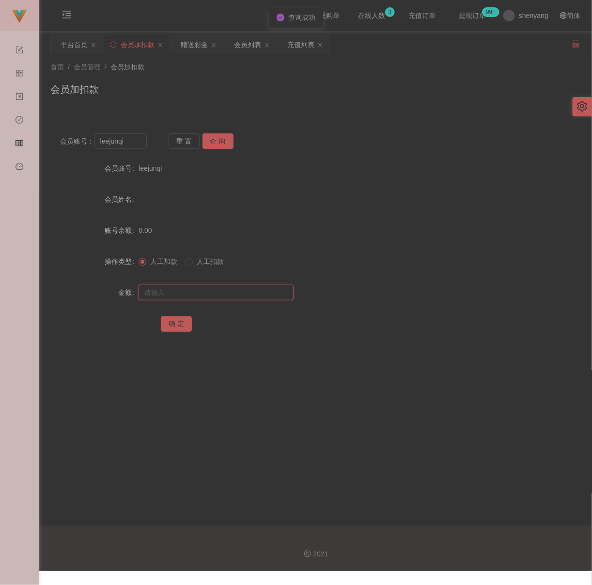
click at [195, 292] on input "text" at bounding box center [216, 293] width 155 height 16
click at [230, 291] on input "text" at bounding box center [216, 293] width 155 height 16
paste input "100"
type input "100"
drag, startPoint x: 178, startPoint y: 325, endPoint x: 202, endPoint y: 327, distance: 24.4
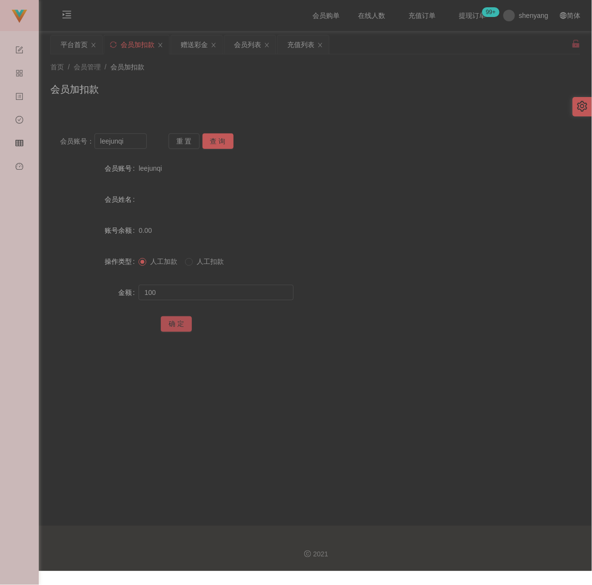
click at [178, 325] on button "确 定" at bounding box center [176, 324] width 31 height 16
click at [136, 144] on input "leejunqi" at bounding box center [121, 141] width 52 height 16
paste input "iew1234"
type input "liew1234"
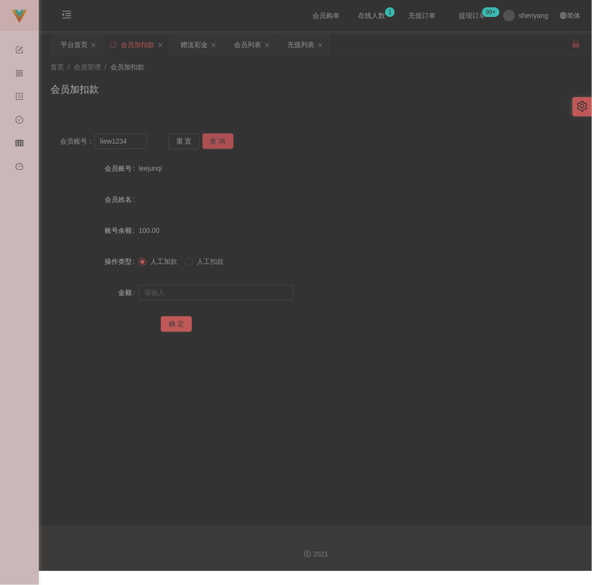
click at [226, 144] on button "查 询" at bounding box center [218, 141] width 31 height 16
drag, startPoint x: 225, startPoint y: 292, endPoint x: 231, endPoint y: 294, distance: 6.0
click at [225, 292] on input "text" at bounding box center [216, 293] width 155 height 16
drag, startPoint x: 230, startPoint y: 288, endPoint x: 224, endPoint y: 291, distance: 6.7
click at [230, 288] on input "text" at bounding box center [216, 293] width 155 height 16
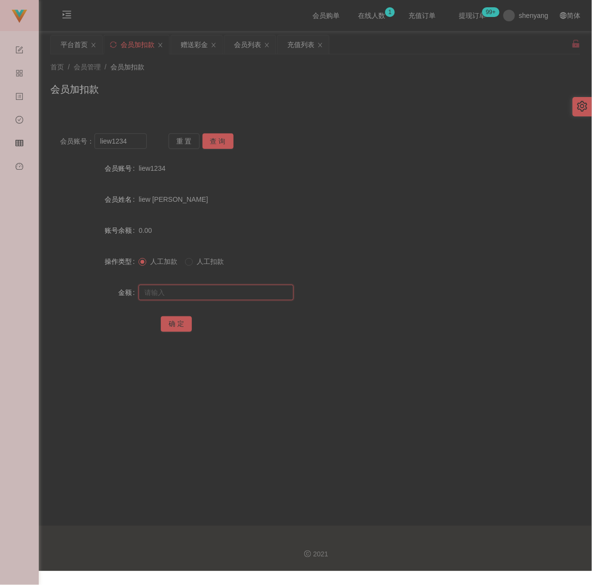
paste input "100"
type input "100"
drag, startPoint x: 177, startPoint y: 323, endPoint x: 192, endPoint y: 322, distance: 14.6
click at [177, 323] on button "确 定" at bounding box center [176, 324] width 31 height 16
click at [139, 145] on input "liew1234" at bounding box center [121, 141] width 52 height 16
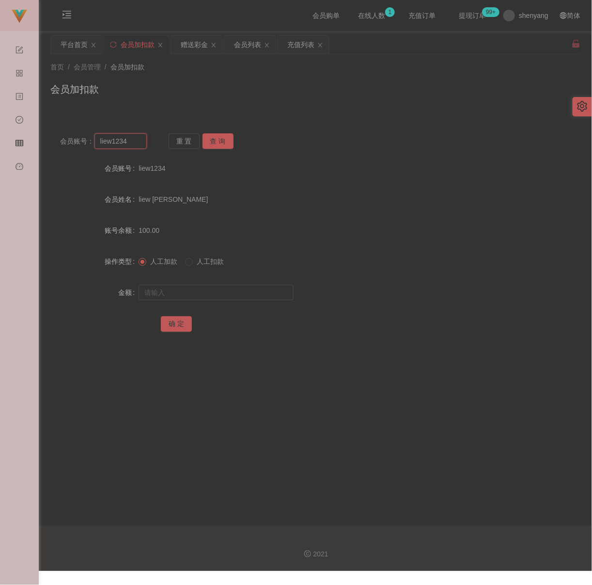
click at [139, 145] on input "liew1234" at bounding box center [121, 141] width 52 height 16
paste input "WW123"
type input "WW123"
click at [218, 146] on button "查 询" at bounding box center [218, 141] width 31 height 16
click at [213, 291] on input "text" at bounding box center [216, 293] width 155 height 16
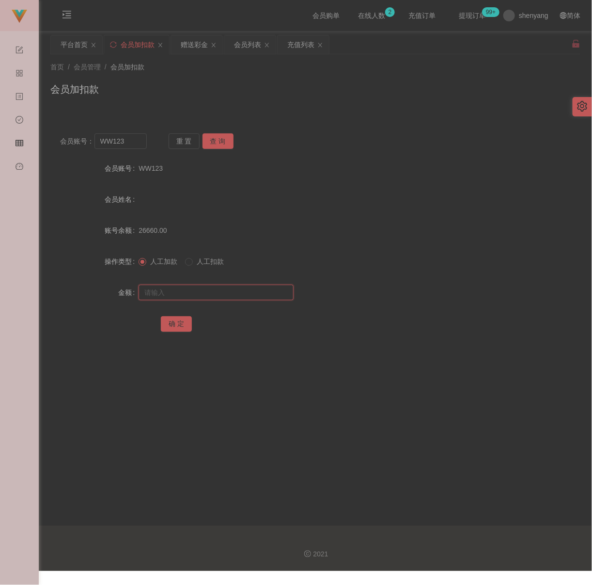
click at [272, 294] on input "text" at bounding box center [216, 293] width 155 height 16
paste input "100"
type input "100"
click at [167, 324] on button "确 定" at bounding box center [176, 324] width 31 height 16
click at [137, 144] on input "WW123" at bounding box center [121, 141] width 52 height 16
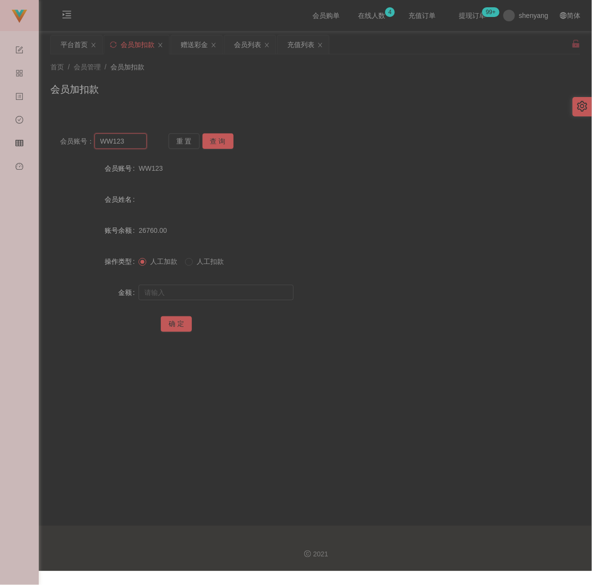
click at [137, 144] on input "WW123" at bounding box center [121, 141] width 52 height 16
paste input "12345678abcd"
type input "12345678abcd"
click at [205, 140] on button "查 询" at bounding box center [218, 141] width 31 height 16
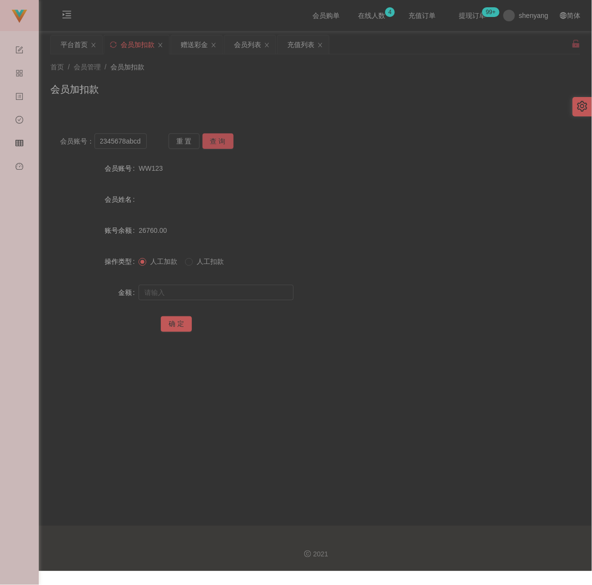
scroll to position [0, 0]
click at [209, 292] on input "text" at bounding box center [216, 293] width 155 height 16
drag, startPoint x: 265, startPoint y: 297, endPoint x: 254, endPoint y: 299, distance: 10.4
click at [265, 297] on input "text" at bounding box center [216, 293] width 155 height 16
paste input "300"
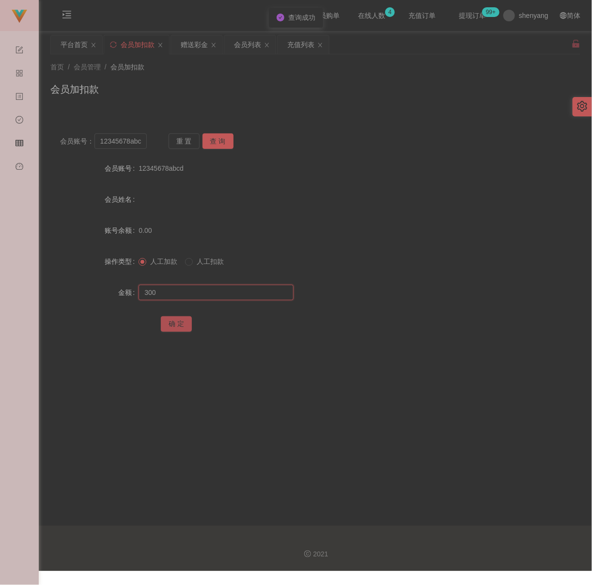
type input "300"
click at [177, 322] on button "确 定" at bounding box center [176, 324] width 31 height 16
click at [127, 137] on input "12345678abcd" at bounding box center [121, 141] width 52 height 16
paste input "Qiqi99"
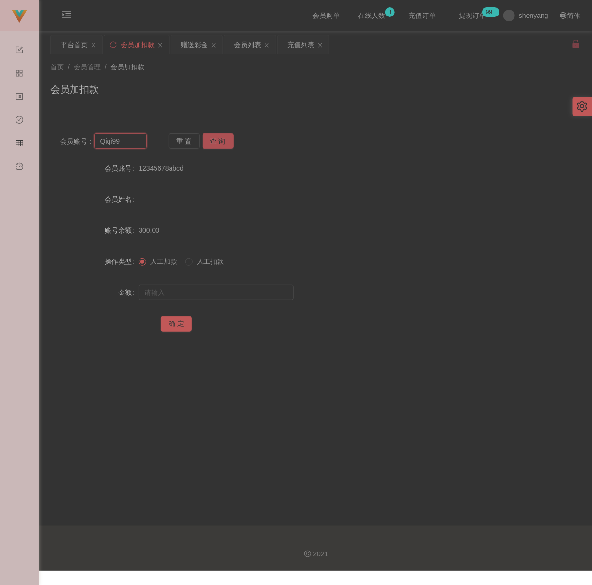
type input "Qiqi99"
click at [217, 138] on button "查 询" at bounding box center [218, 141] width 31 height 16
click at [217, 293] on input "text" at bounding box center [216, 293] width 155 height 16
type input "30"
drag, startPoint x: 173, startPoint y: 320, endPoint x: 185, endPoint y: 317, distance: 12.5
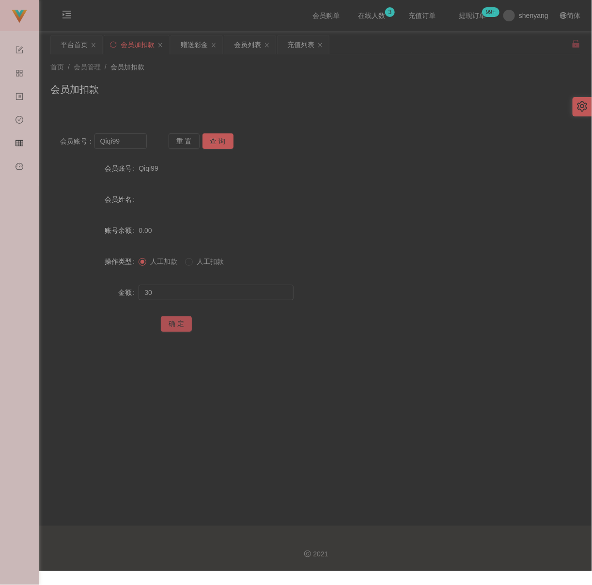
click at [173, 320] on button "确 定" at bounding box center [176, 324] width 31 height 16
click at [124, 146] on input "Qiqi99" at bounding box center [121, 141] width 52 height 16
paste input "WW123"
type input "WW123"
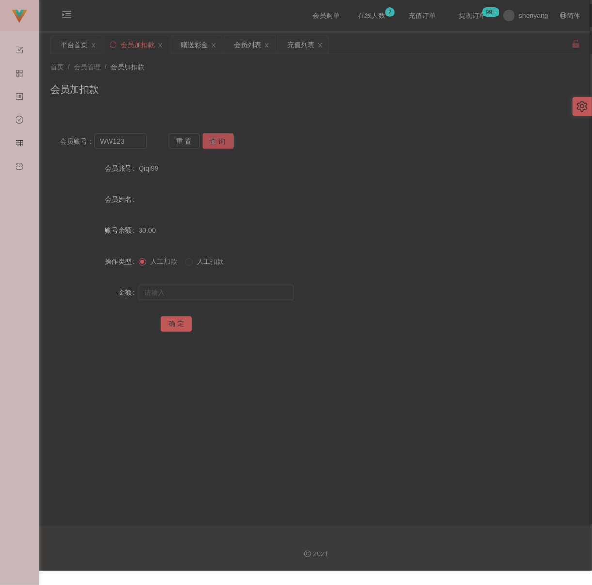
click at [216, 145] on button "查 询" at bounding box center [218, 141] width 31 height 16
click at [210, 290] on input "text" at bounding box center [216, 293] width 155 height 16
type input "3"
type input "200"
click at [180, 323] on button "确 定" at bounding box center [176, 324] width 31 height 16
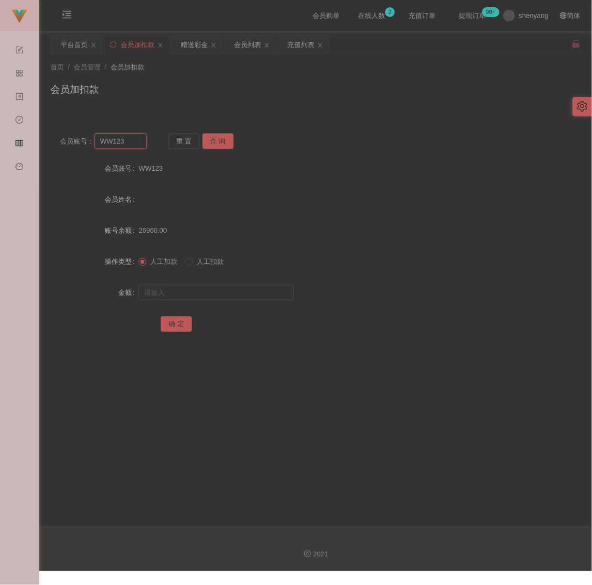
click at [134, 143] on input "WW123" at bounding box center [121, 141] width 52 height 16
paste input "Ace6366"
type input "Ace6366"
click at [224, 140] on button "查 询" at bounding box center [218, 141] width 31 height 16
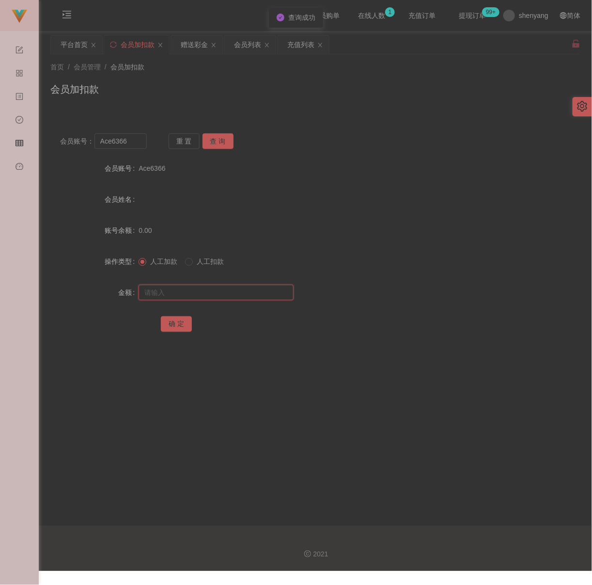
click at [197, 288] on input "text" at bounding box center [216, 293] width 155 height 16
click at [244, 296] on input "text" at bounding box center [216, 293] width 155 height 16
paste input "200"
type input "200"
drag, startPoint x: 168, startPoint y: 319, endPoint x: 189, endPoint y: 325, distance: 22.1
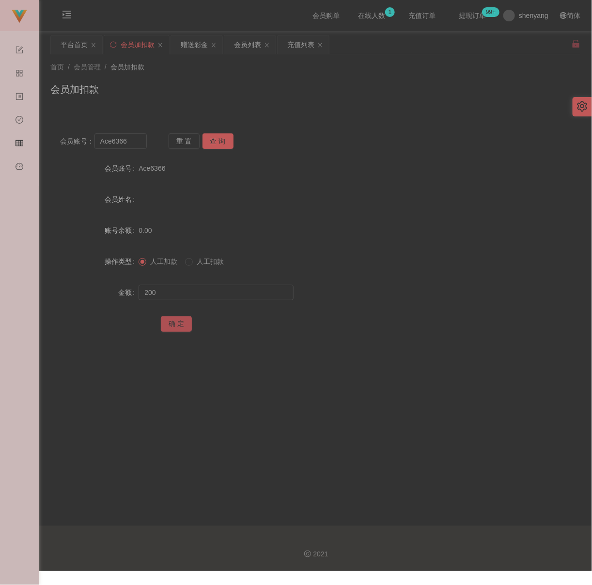
click at [168, 319] on button "确 定" at bounding box center [176, 324] width 31 height 16
click at [135, 144] on input "Ace6366" at bounding box center [121, 141] width 52 height 16
paste input "Simon6"
type input "Simon666"
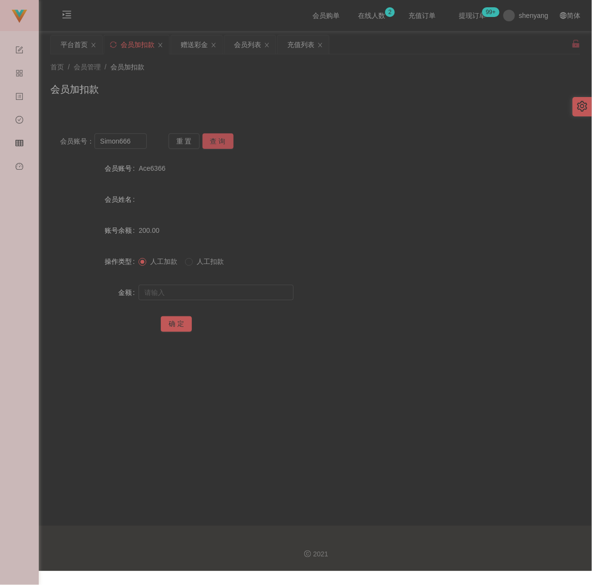
click at [217, 137] on button "查 询" at bounding box center [218, 141] width 31 height 16
click at [198, 288] on input "text" at bounding box center [216, 293] width 155 height 16
click at [232, 293] on input "text" at bounding box center [216, 293] width 155 height 16
paste input "100"
type input "100"
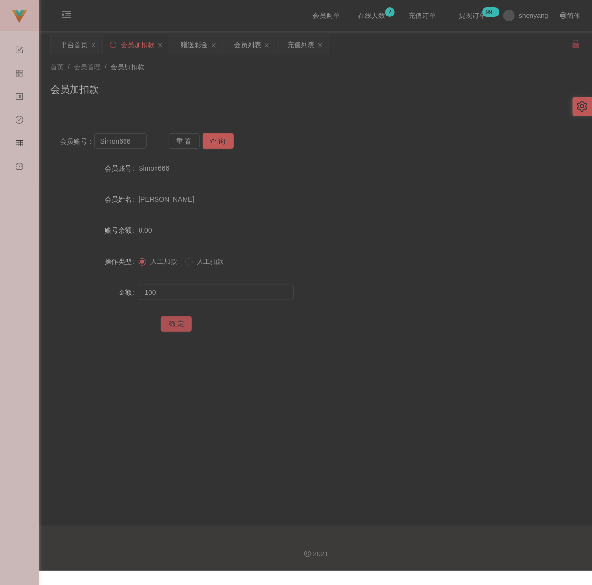
click at [176, 317] on button "确 定" at bounding box center [176, 324] width 31 height 16
click at [134, 140] on input "Simon666" at bounding box center [121, 141] width 52 height 16
paste input "123000"
type input "123000"
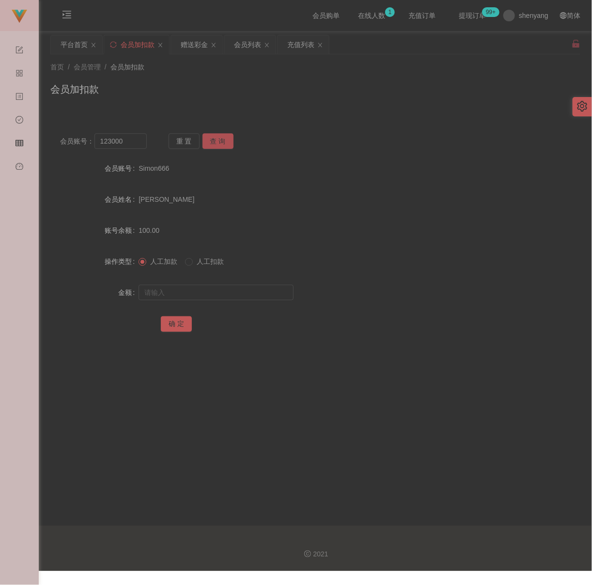
click at [212, 140] on button "查 询" at bounding box center [218, 141] width 31 height 16
click at [204, 294] on input "text" at bounding box center [216, 293] width 155 height 16
click at [268, 285] on input "text" at bounding box center [216, 293] width 155 height 16
paste input "200"
type input "200"
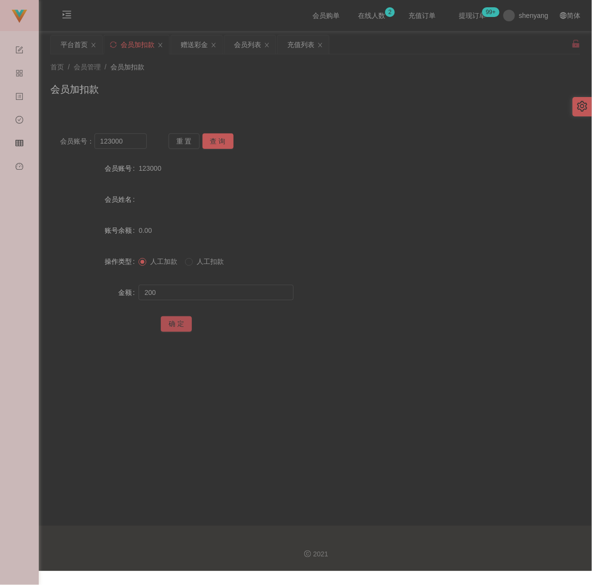
click at [171, 320] on button "确 定" at bounding box center [176, 324] width 31 height 16
click at [136, 144] on input "123000" at bounding box center [121, 141] width 52 height 16
paste input "Elvin9991"
type input "Elvin9991"
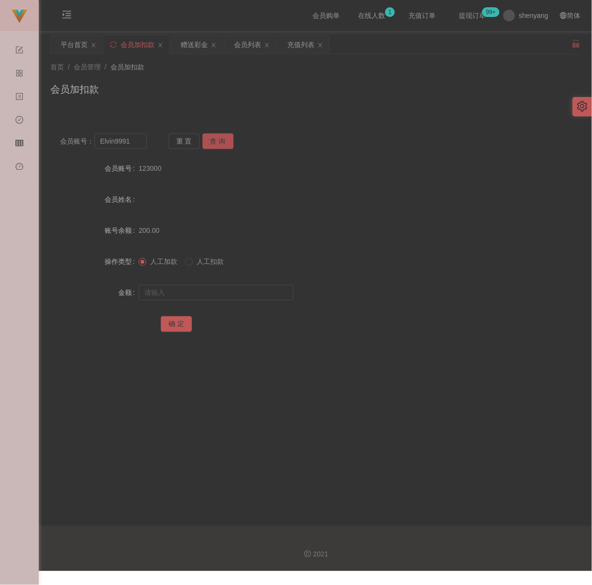
click at [216, 139] on button "查 询" at bounding box center [218, 141] width 31 height 16
click at [203, 294] on input "text" at bounding box center [216, 293] width 155 height 16
click at [189, 297] on input "text" at bounding box center [216, 293] width 155 height 16
paste input "100"
type input "100"
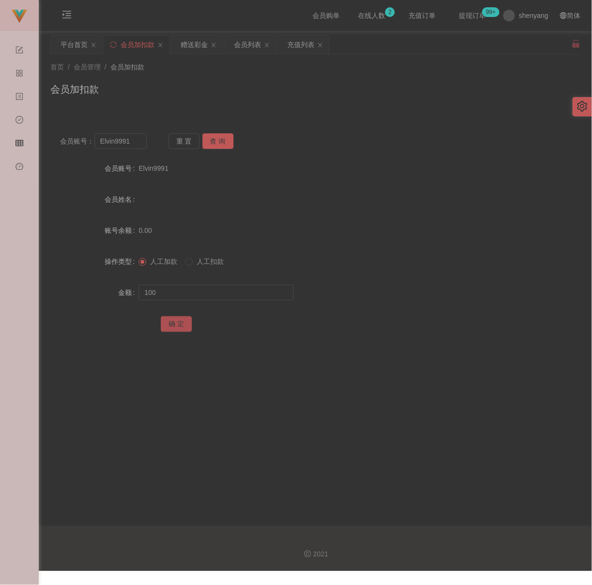
click at [172, 322] on button "确 定" at bounding box center [176, 324] width 31 height 16
click at [202, 96] on div "会员加扣款" at bounding box center [315, 93] width 530 height 22
click at [127, 140] on input "Elvin9991" at bounding box center [121, 141] width 52 height 16
click at [128, 140] on input "Elvin9991" at bounding box center [121, 141] width 52 height 16
paste input "[PERSON_NAME]"
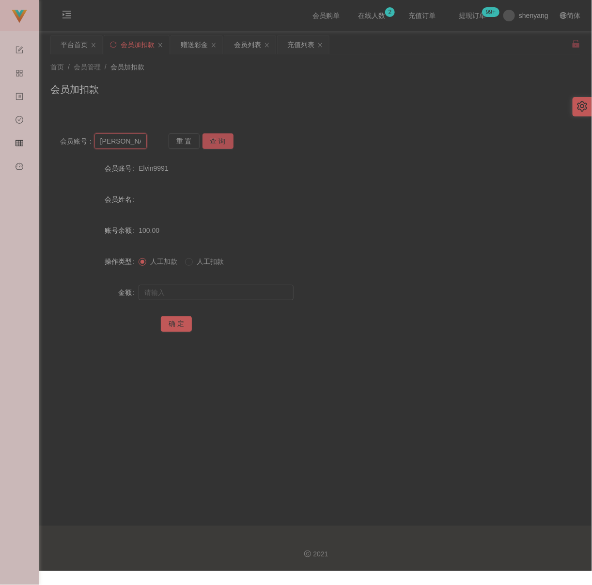
type input "[PERSON_NAME]"
click at [219, 140] on button "查 询" at bounding box center [218, 141] width 31 height 16
click at [206, 285] on input "text" at bounding box center [216, 293] width 155 height 16
click at [243, 294] on input "text" at bounding box center [216, 293] width 155 height 16
paste input "5000"
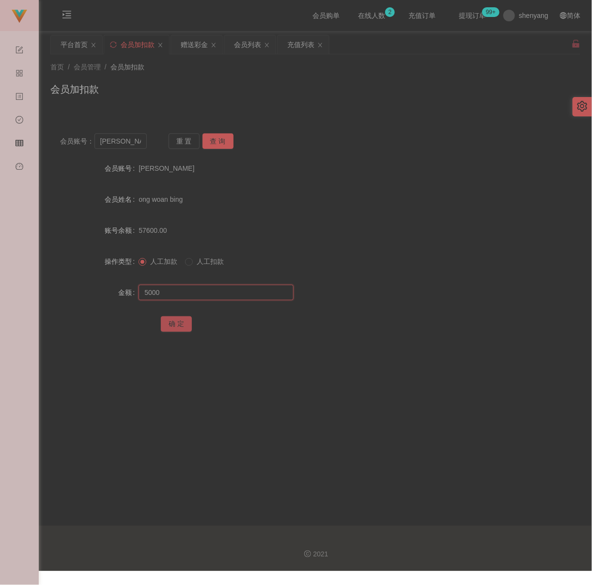
type input "5000"
click at [169, 328] on button "确 定" at bounding box center [176, 324] width 31 height 16
